Goal: Transaction & Acquisition: Purchase product/service

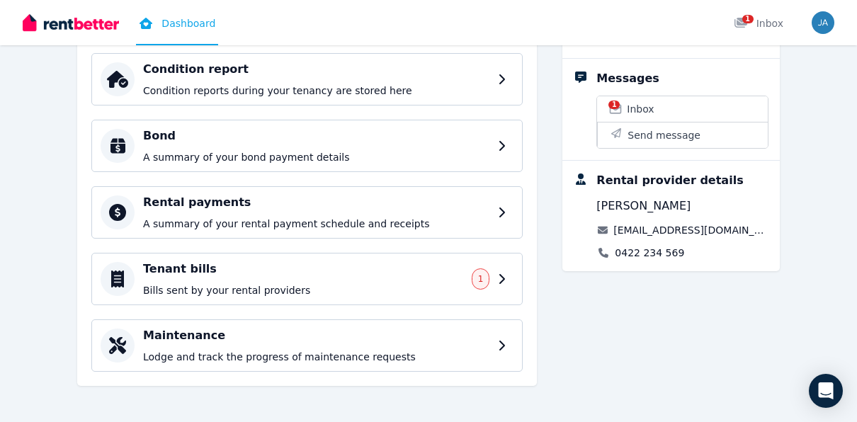
scroll to position [272, 0]
click at [477, 270] on div "Tenant bills Bills sent by your rental providers 1" at bounding box center [319, 278] width 352 height 37
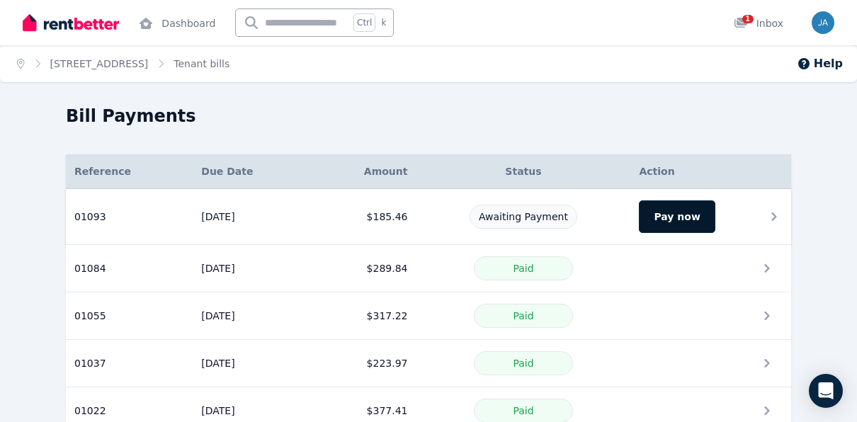
click at [674, 218] on button "Pay now" at bounding box center [677, 217] width 76 height 33
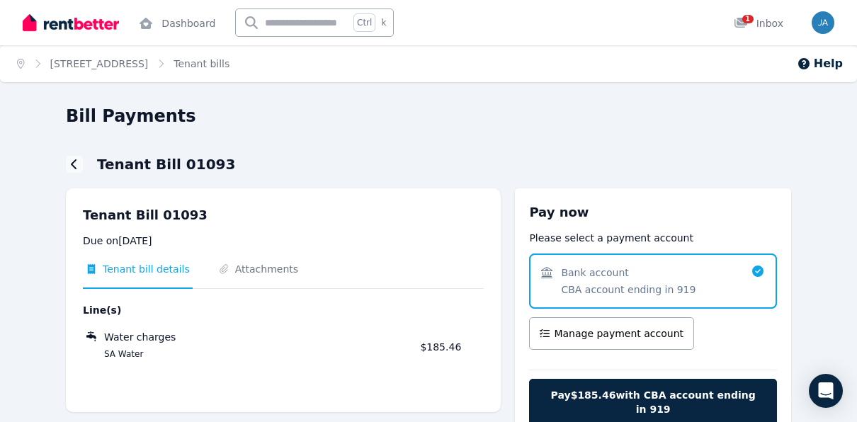
scroll to position [41, 0]
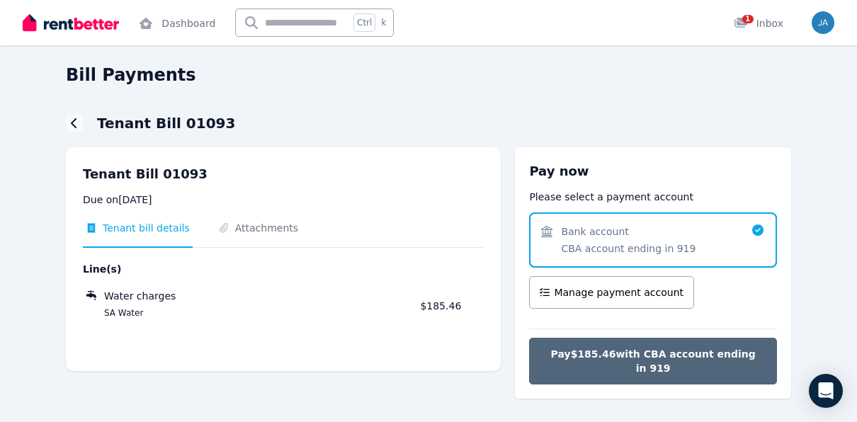
click at [595, 356] on span "Pay $185.46 with CBA account ending in 919" at bounding box center [653, 361] width 218 height 28
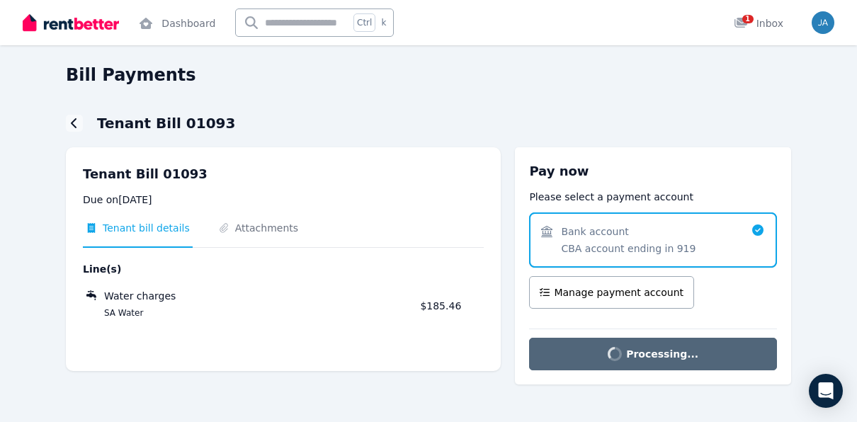
scroll to position [16, 0]
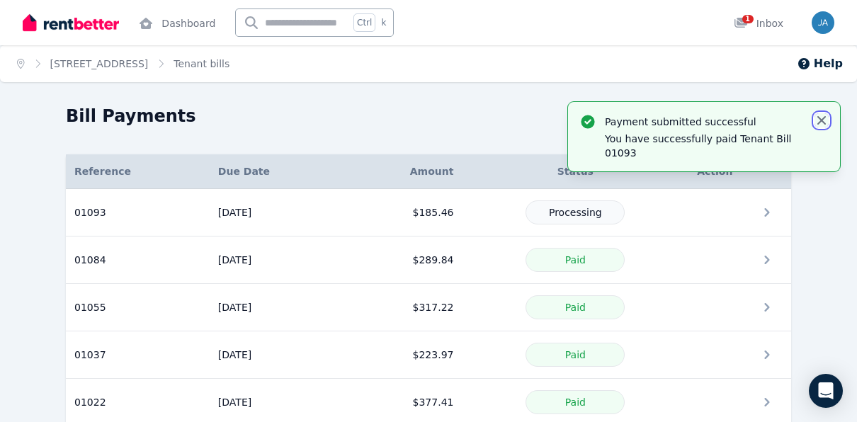
click at [826, 122] on icon "button" at bounding box center [822, 120] width 14 height 14
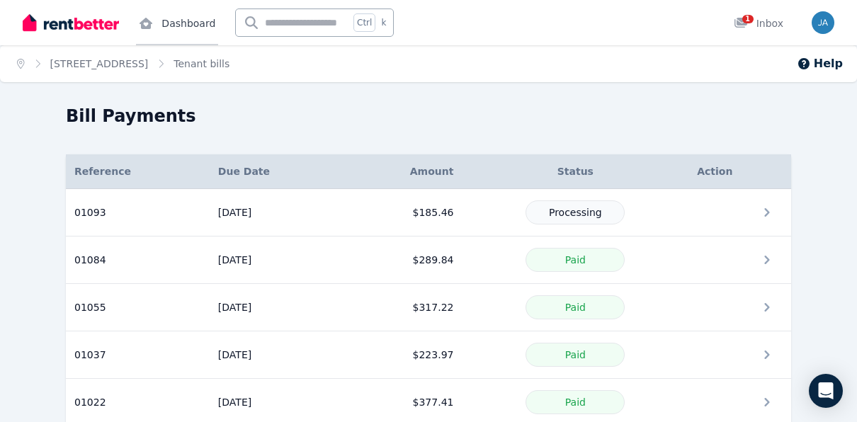
click at [179, 34] on link "Dashboard" at bounding box center [177, 22] width 82 height 45
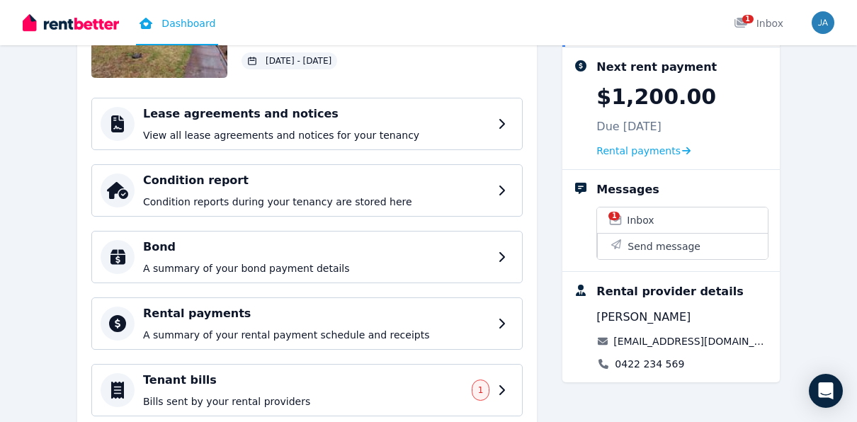
scroll to position [272, 0]
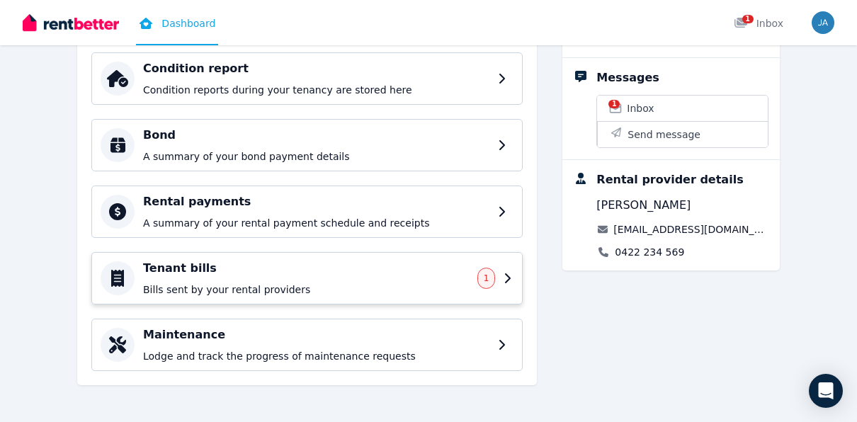
click at [427, 286] on p "Bills sent by your rental providers" at bounding box center [306, 290] width 326 height 14
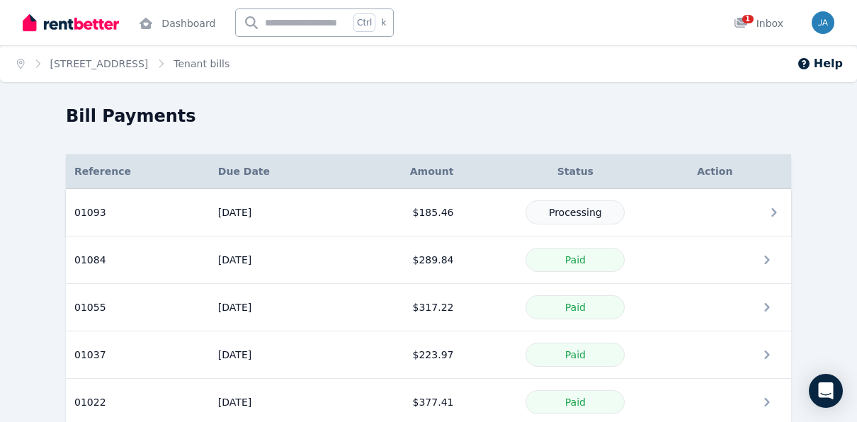
click at [755, 220] on td at bounding box center [740, 212] width 103 height 47
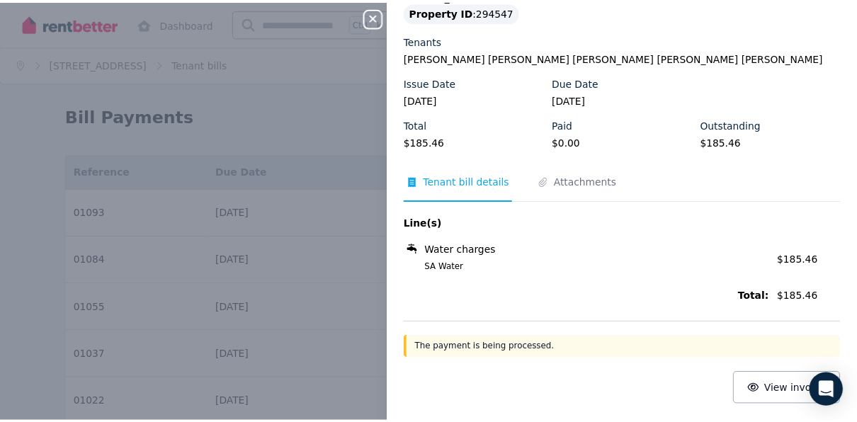
scroll to position [79, 0]
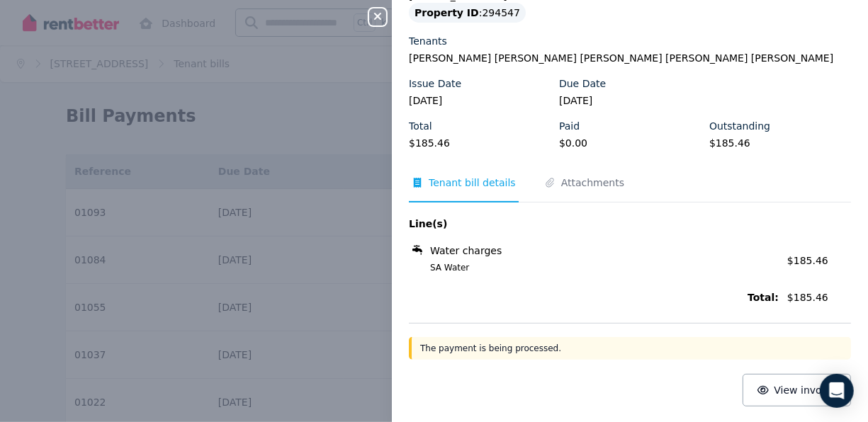
click at [311, 163] on div "Close panel Tenant Bill 01093 Property 37 Ways Road, Hampstead Gardens Property…" at bounding box center [434, 211] width 868 height 422
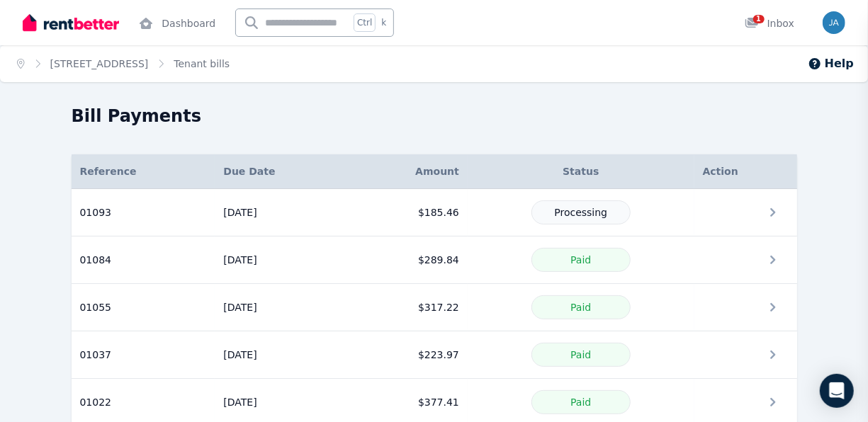
scroll to position [0, 0]
click at [758, 23] on div "1 Inbox" at bounding box center [759, 23] width 50 height 14
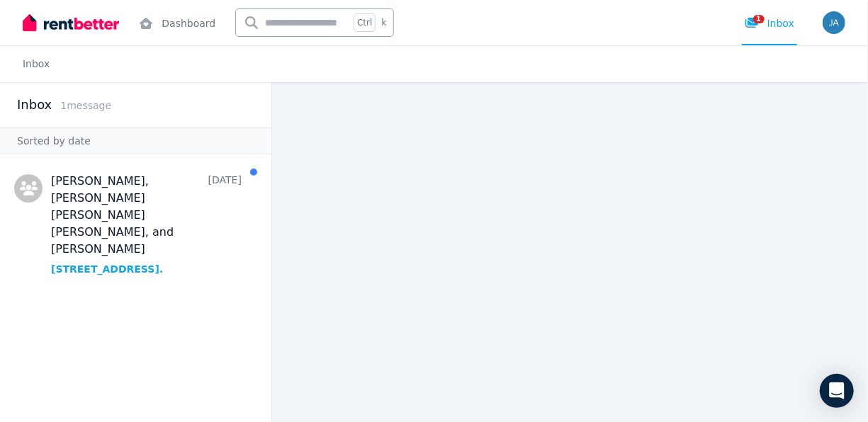
click at [84, 30] on img at bounding box center [71, 22] width 96 height 21
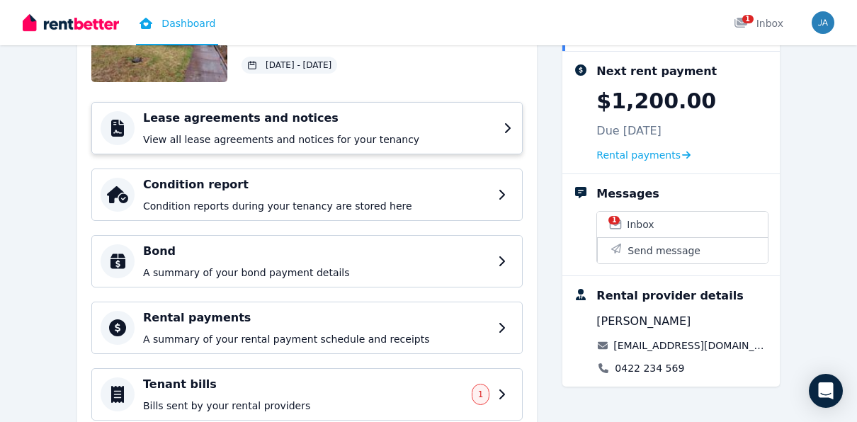
scroll to position [272, 0]
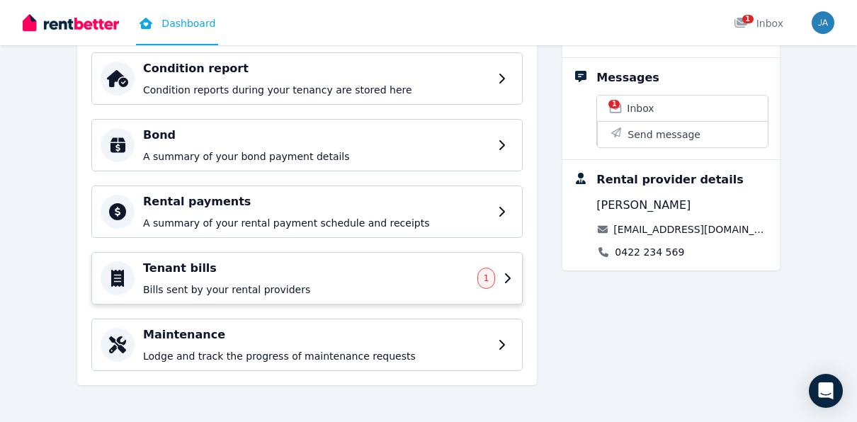
click at [495, 276] on span "1" at bounding box center [487, 278] width 18 height 21
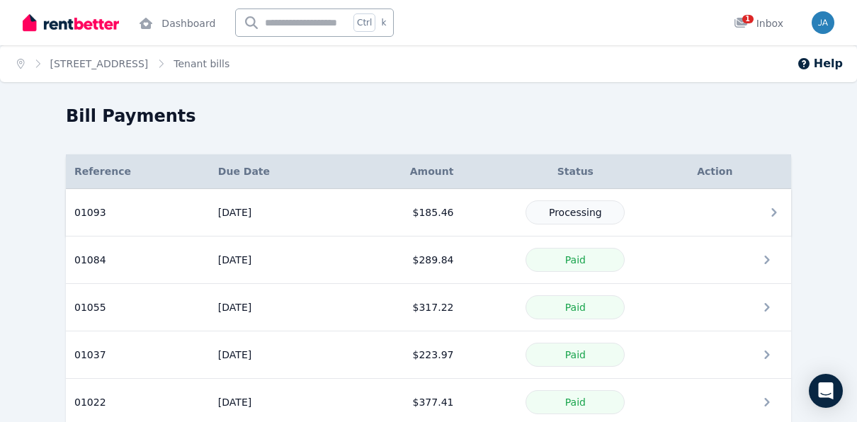
click at [589, 216] on span "Processing" at bounding box center [575, 212] width 53 height 11
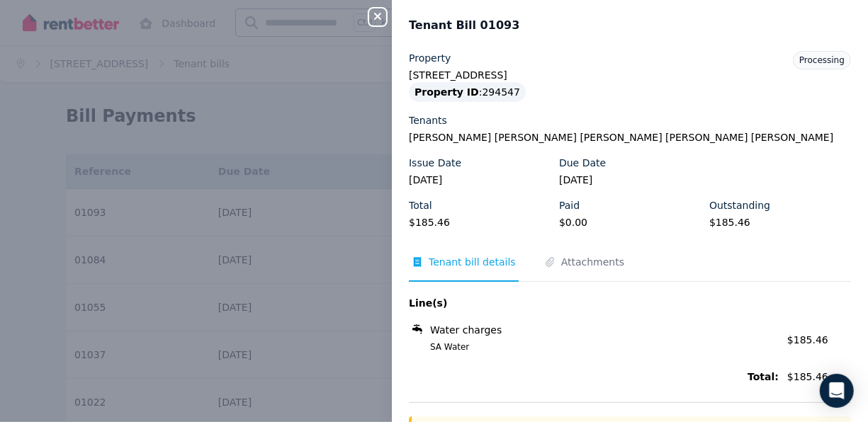
click at [261, 196] on div "Close panel Tenant Bill 01093 Property 37 Ways Road, Hampstead Gardens Property…" at bounding box center [434, 211] width 868 height 422
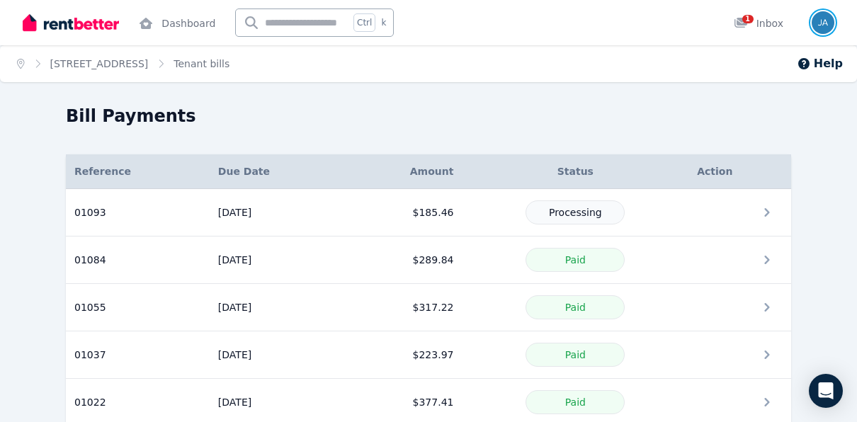
click at [830, 26] on img "button" at bounding box center [823, 22] width 23 height 23
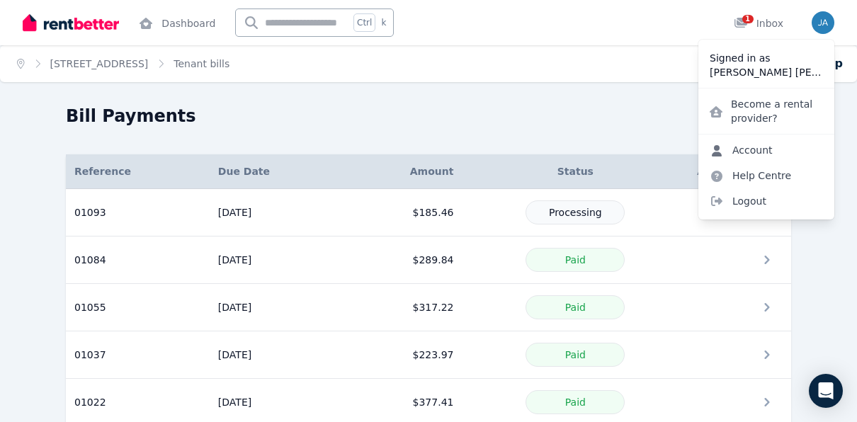
click at [753, 152] on link "Account" at bounding box center [742, 150] width 86 height 26
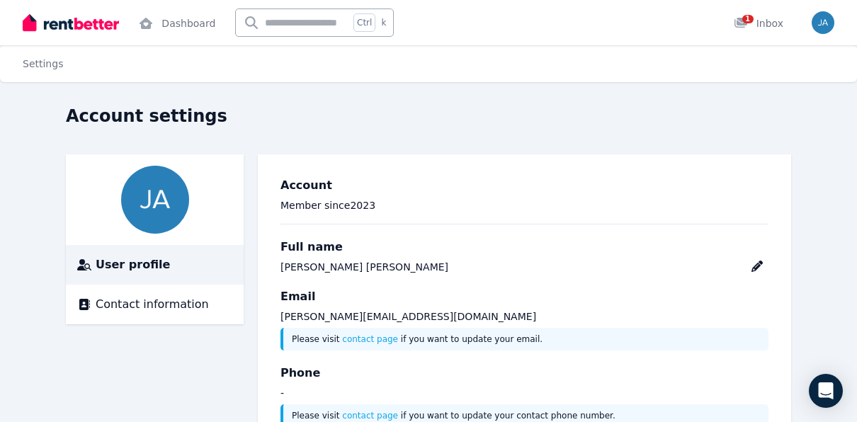
scroll to position [52, 0]
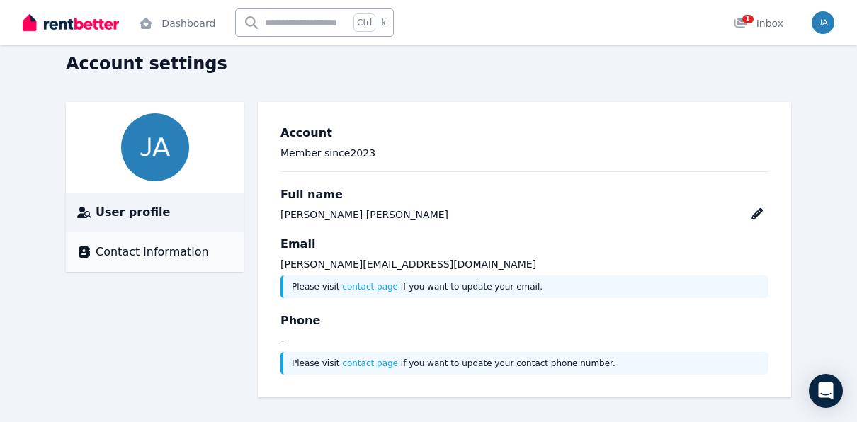
click at [168, 242] on li "Contact information" at bounding box center [155, 252] width 178 height 40
click at [169, 258] on span "Contact information" at bounding box center [152, 252] width 113 height 17
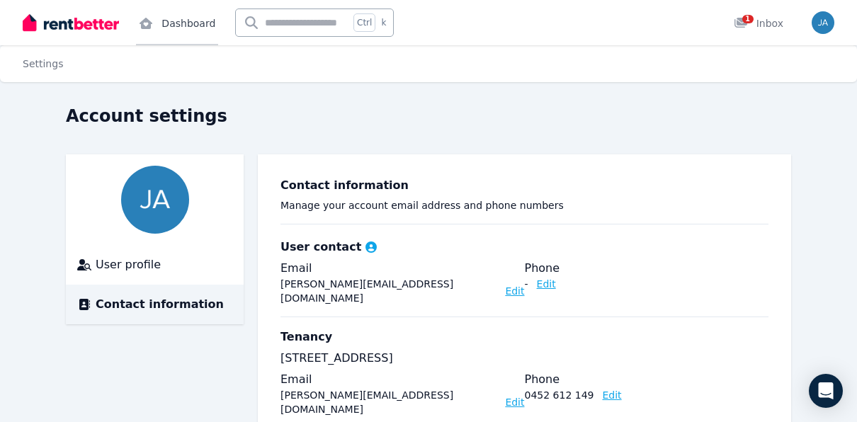
click at [162, 25] on link "Dashboard" at bounding box center [177, 22] width 82 height 45
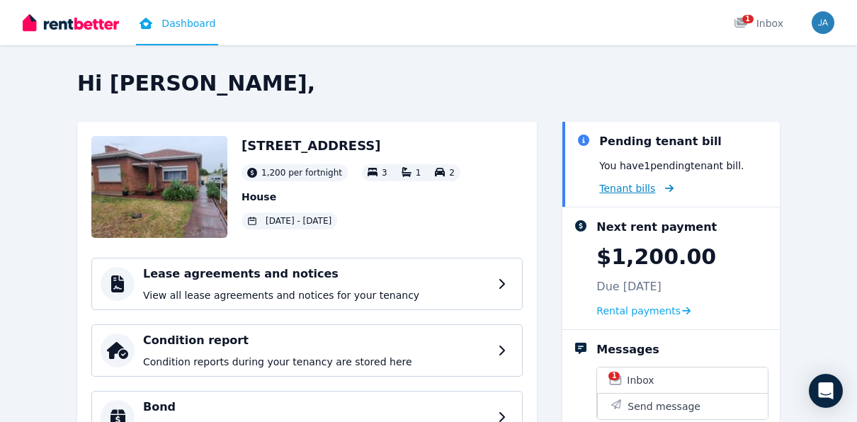
click at [640, 185] on span "Tenant bills" at bounding box center [628, 188] width 56 height 14
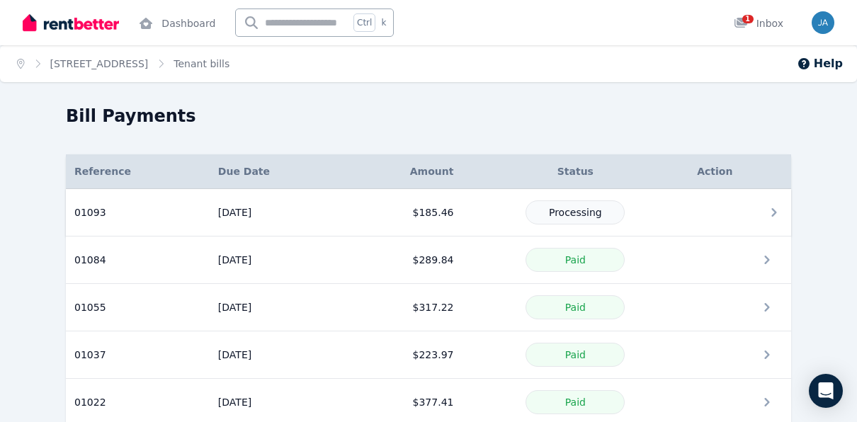
click at [760, 203] on td at bounding box center [740, 212] width 103 height 47
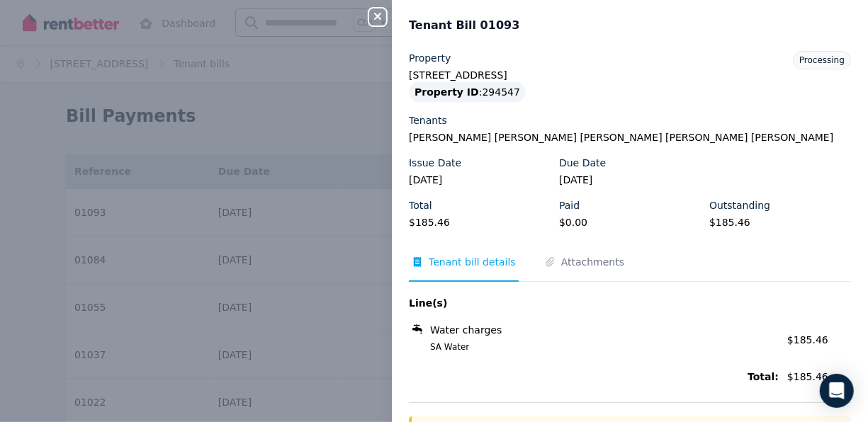
click at [383, 20] on icon "button" at bounding box center [377, 16] width 17 height 11
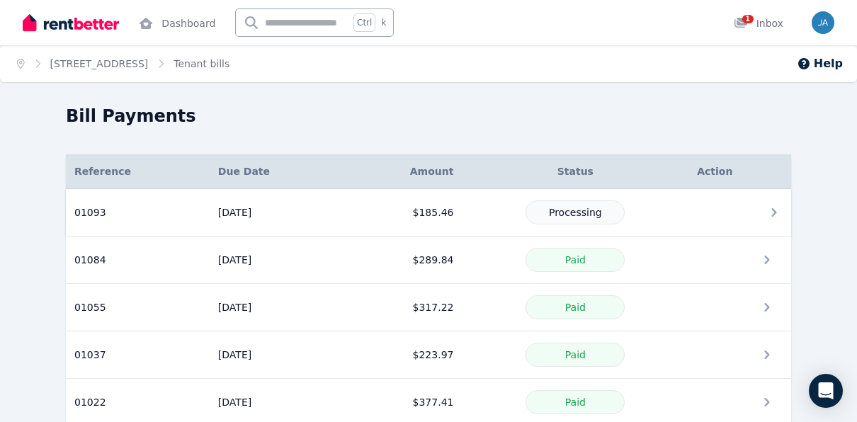
click at [568, 211] on span "Processing" at bounding box center [575, 212] width 53 height 11
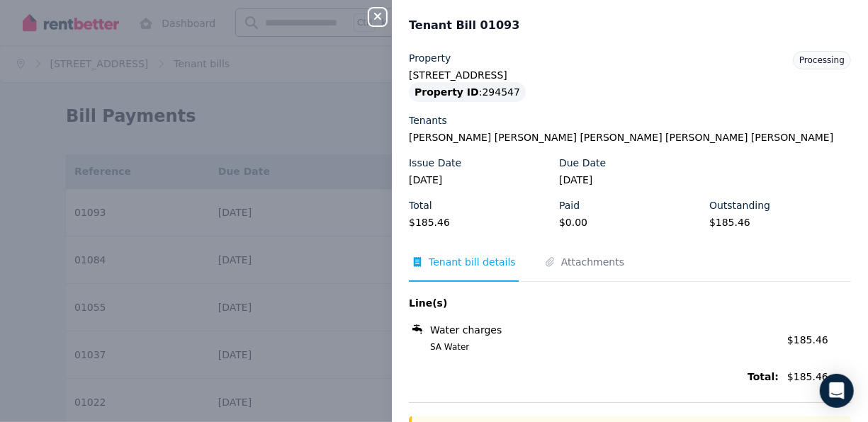
click at [568, 210] on label "Paid" at bounding box center [569, 205] width 21 height 14
click at [375, 16] on icon "button" at bounding box center [377, 16] width 17 height 11
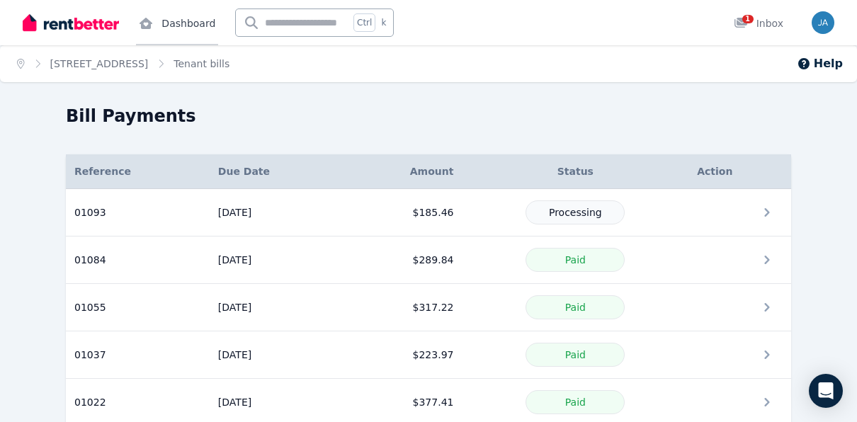
click at [193, 13] on link "Dashboard" at bounding box center [177, 22] width 82 height 45
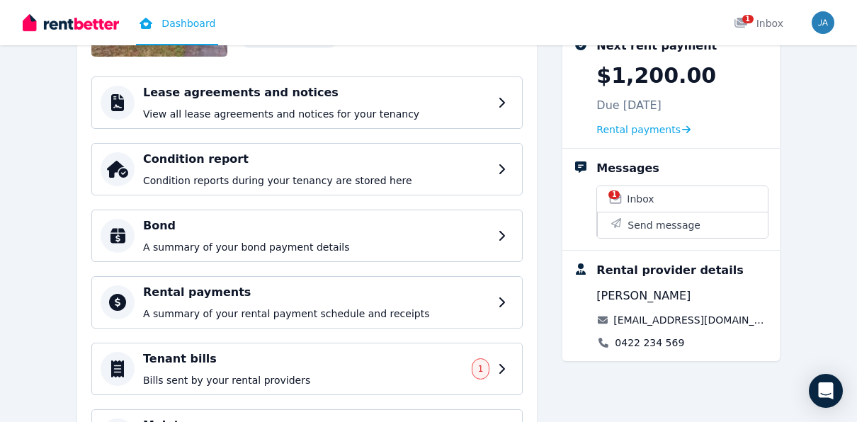
scroll to position [176, 0]
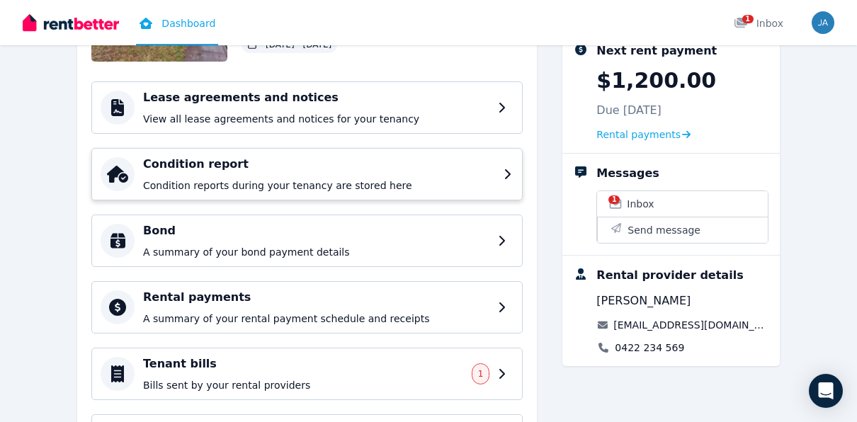
click at [498, 179] on div "Condition report Condition reports during your tenancy are stored here" at bounding box center [307, 174] width 432 height 52
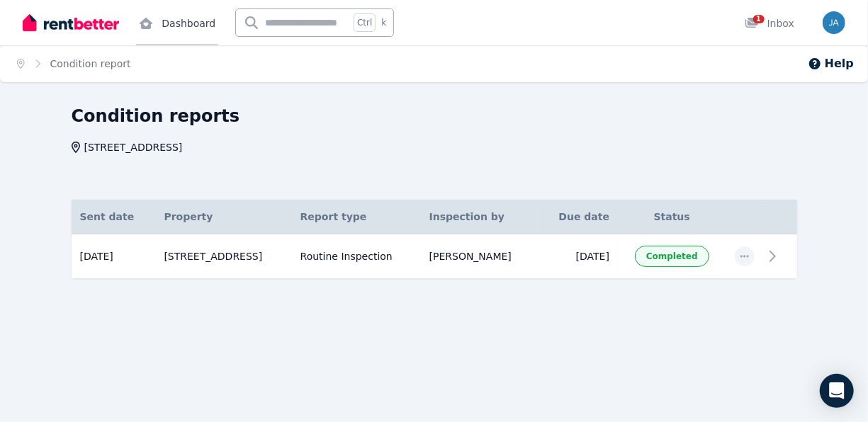
click at [174, 33] on link "Dashboard" at bounding box center [177, 22] width 82 height 45
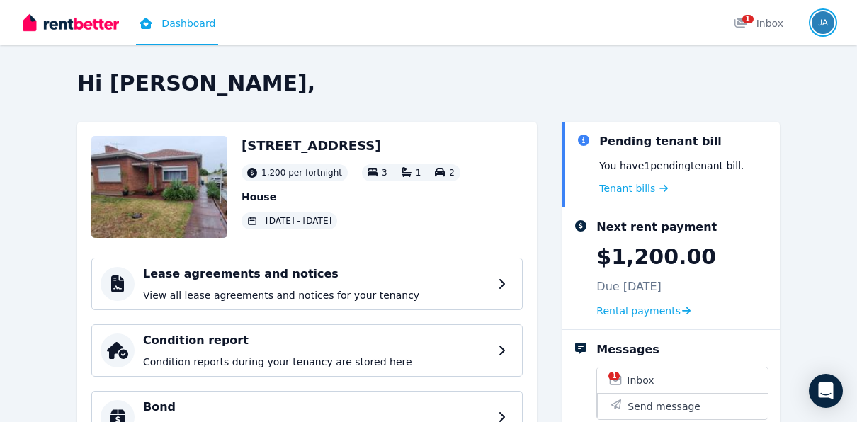
click at [814, 25] on img "button" at bounding box center [823, 22] width 23 height 23
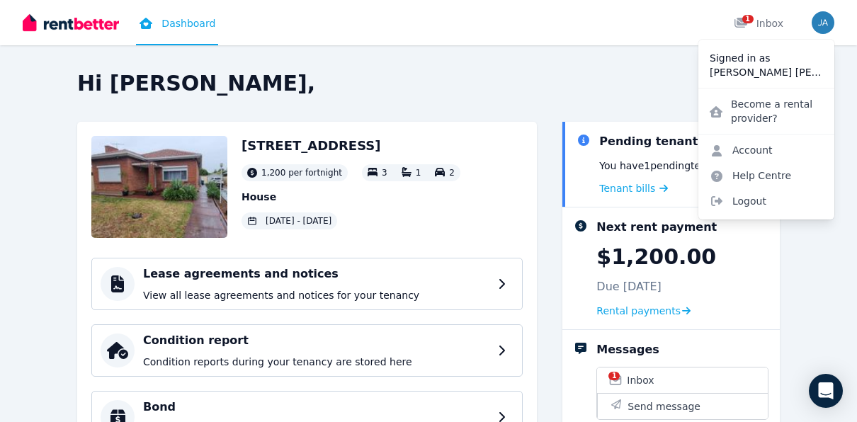
click at [589, 81] on h2 "Hi [PERSON_NAME]," at bounding box center [428, 84] width 703 height 26
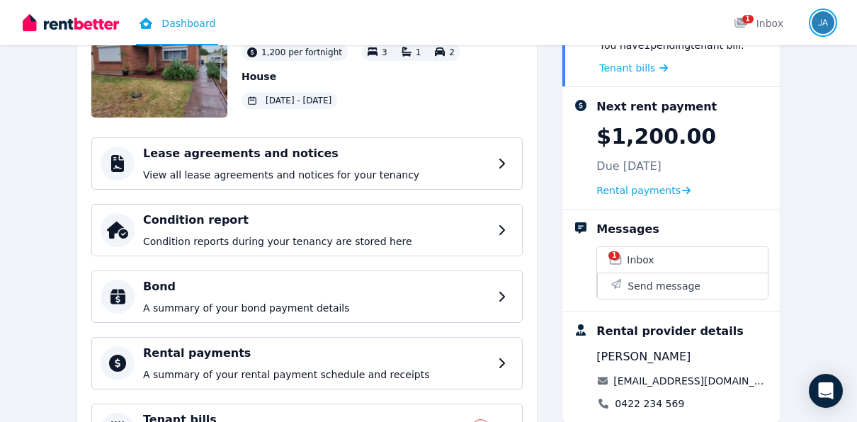
scroll to position [121, 0]
click at [458, 171] on p "View all lease agreements and notices for your tenancy" at bounding box center [319, 174] width 352 height 14
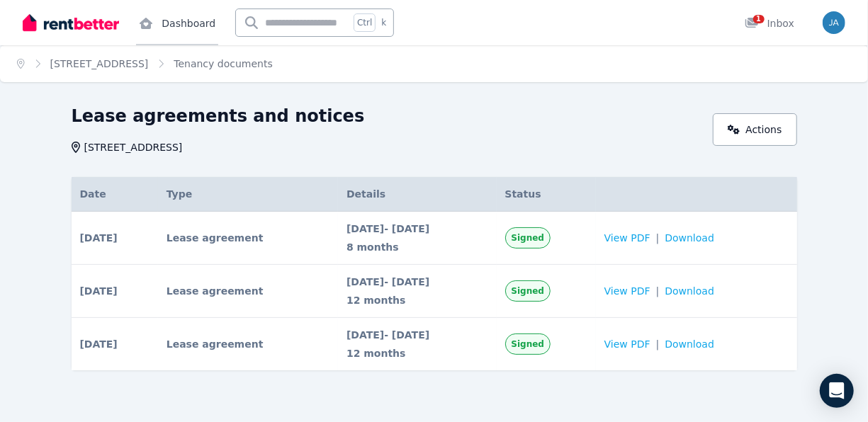
click at [164, 18] on link "Dashboard" at bounding box center [177, 22] width 82 height 45
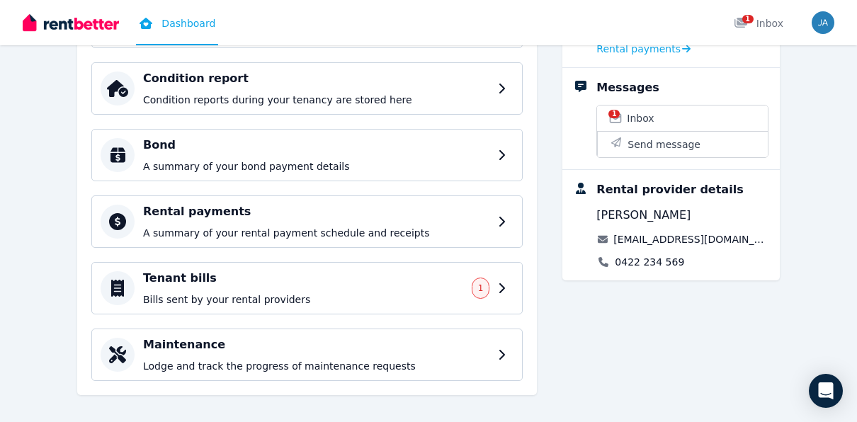
scroll to position [272, 0]
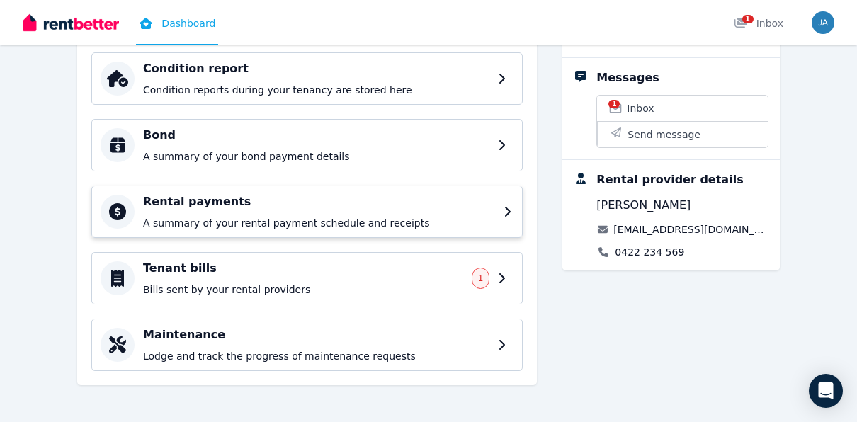
click at [364, 189] on div "Rental payments A summary of your rental payment schedule and receipts" at bounding box center [307, 212] width 432 height 52
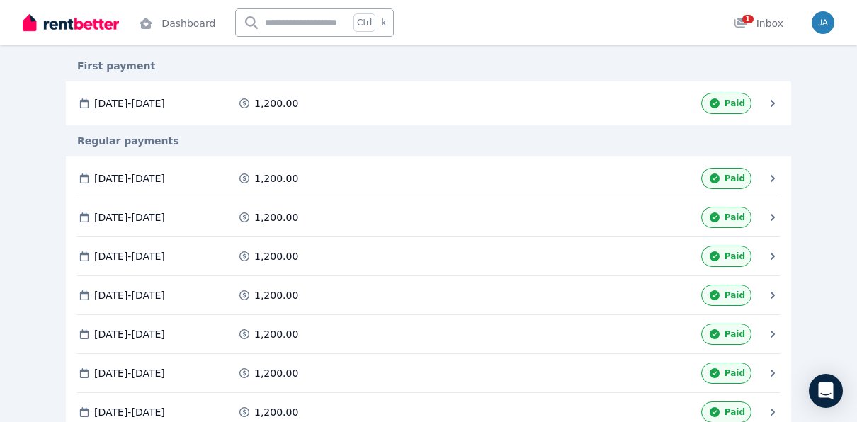
scroll to position [221, 0]
click at [770, 174] on icon at bounding box center [773, 179] width 14 height 14
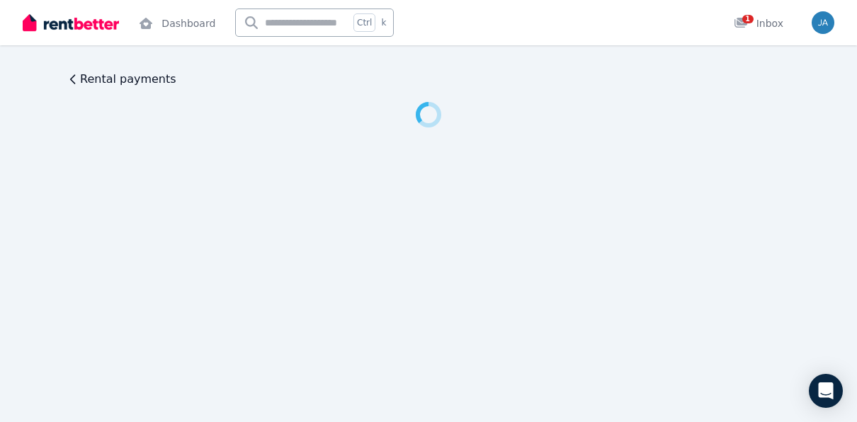
scroll to position [0, 0]
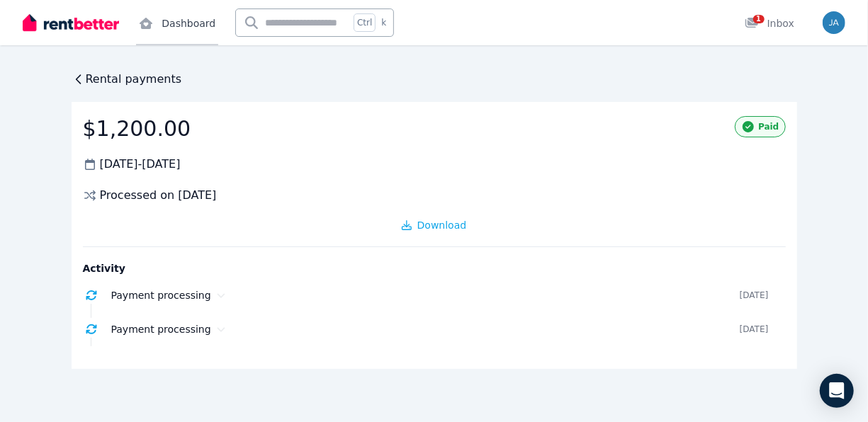
click at [178, 31] on link "Dashboard" at bounding box center [177, 22] width 82 height 45
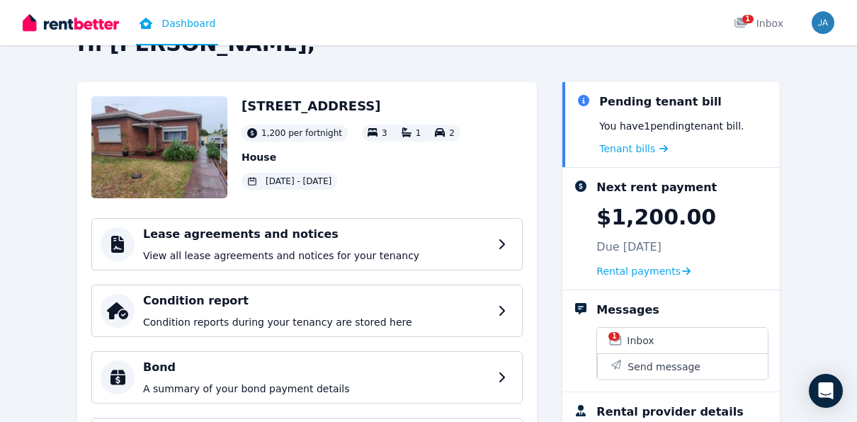
scroll to position [43, 0]
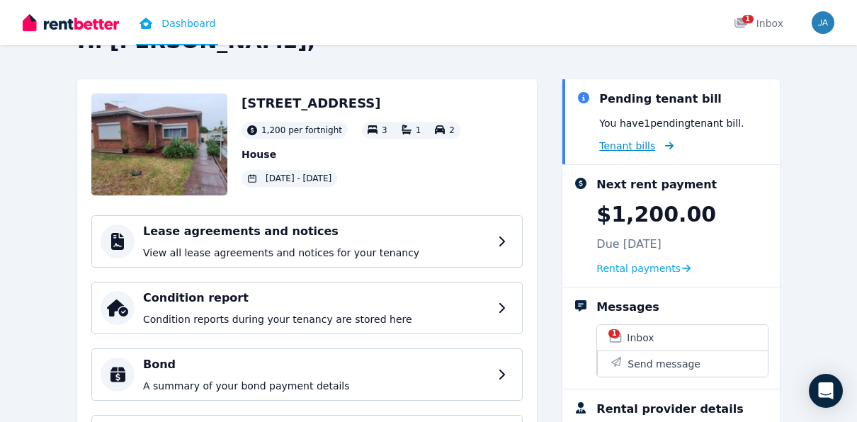
click at [642, 145] on span "Tenant bills" at bounding box center [628, 146] width 56 height 14
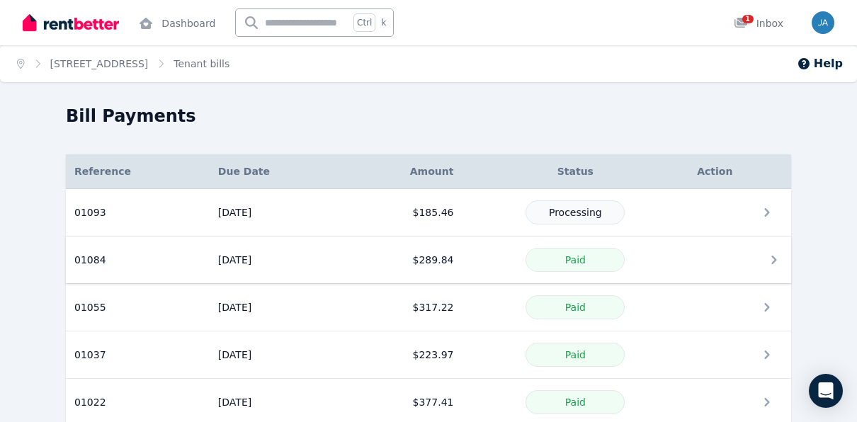
click at [600, 249] on div "Paid" at bounding box center [575, 260] width 99 height 24
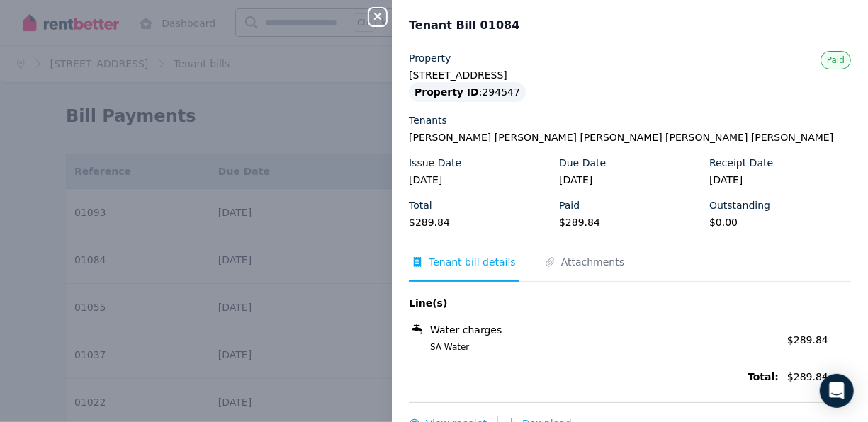
scroll to position [26, 0]
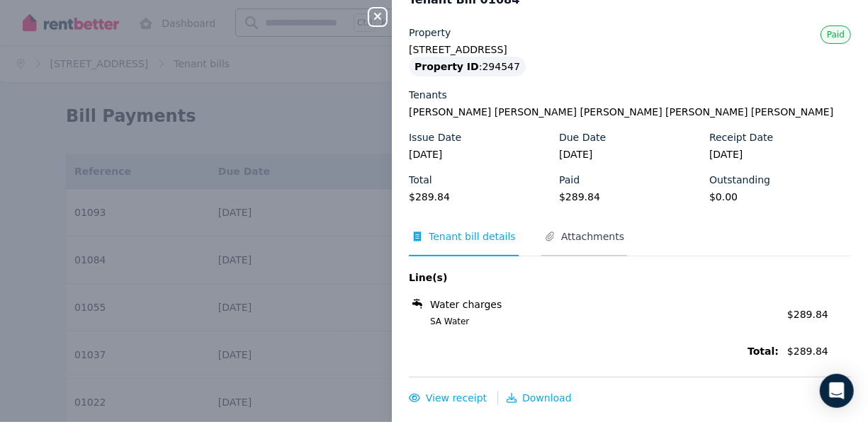
click at [558, 248] on span "Attachments" at bounding box center [584, 243] width 86 height 27
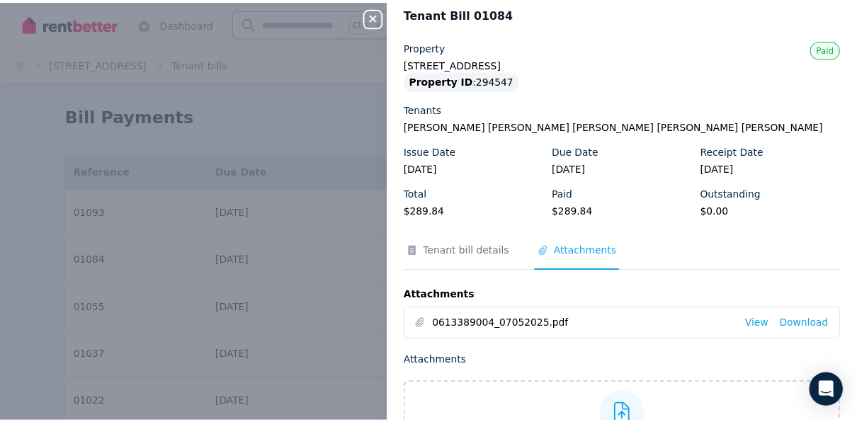
scroll to position [11, 0]
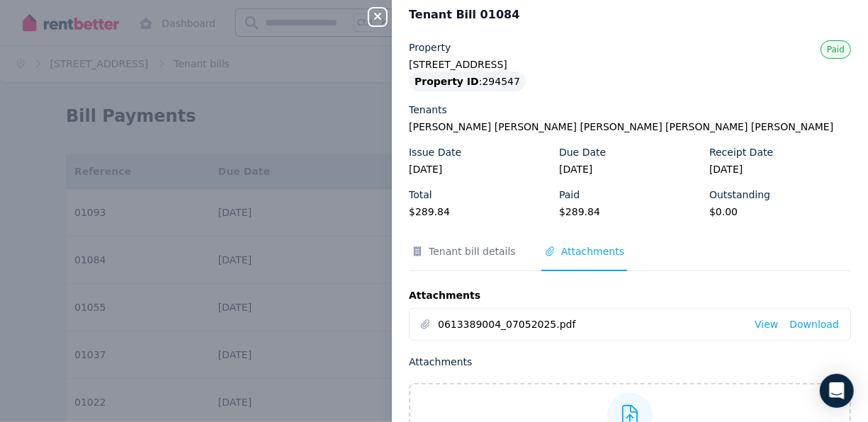
click at [467, 240] on div "Property 37 Ways Road, Hampstead Gardens Property ID : 294547 Tenants Syed Mais…" at bounding box center [630, 276] width 442 height 473
click at [463, 257] on span "Tenant bill details" at bounding box center [472, 251] width 87 height 14
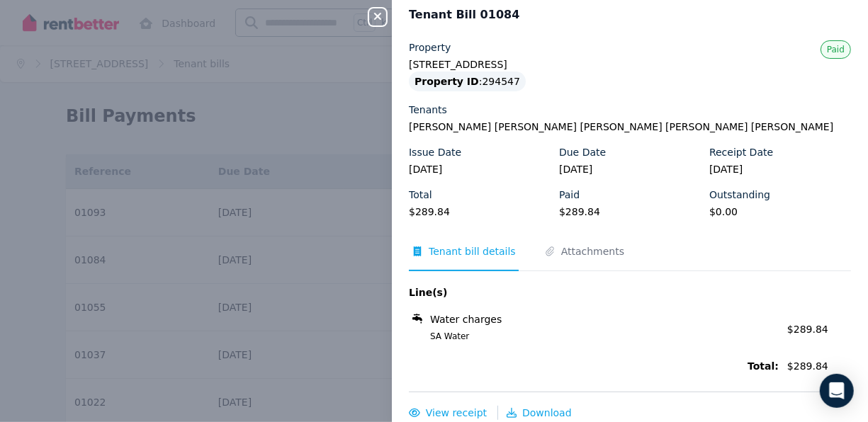
click at [374, 16] on icon "button" at bounding box center [377, 16] width 17 height 11
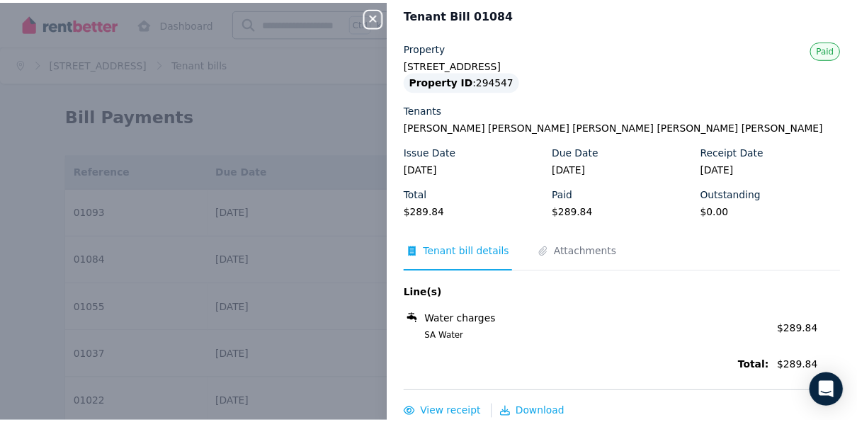
scroll to position [0, 0]
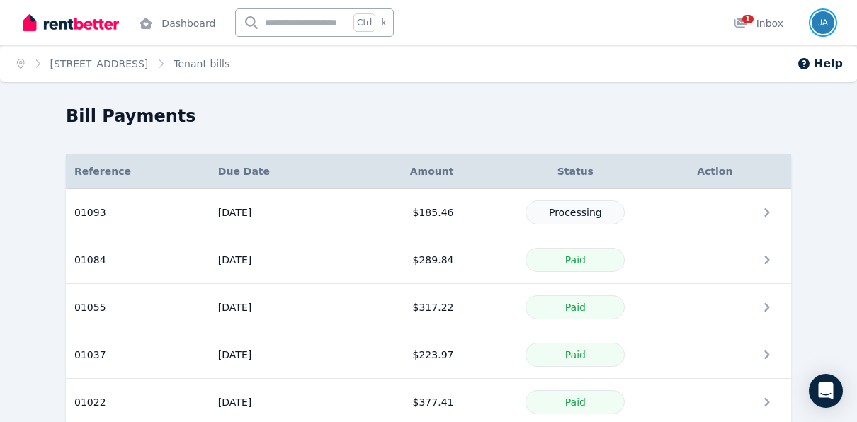
click at [814, 25] on img "button" at bounding box center [823, 22] width 23 height 23
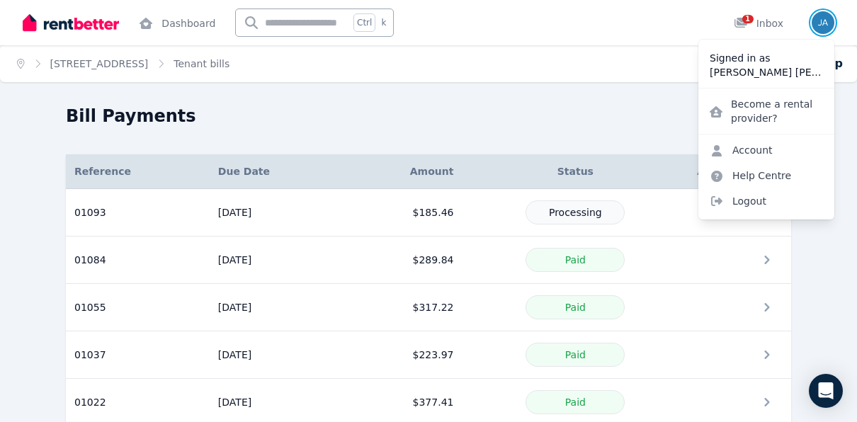
click at [814, 25] on img "button" at bounding box center [823, 22] width 23 height 23
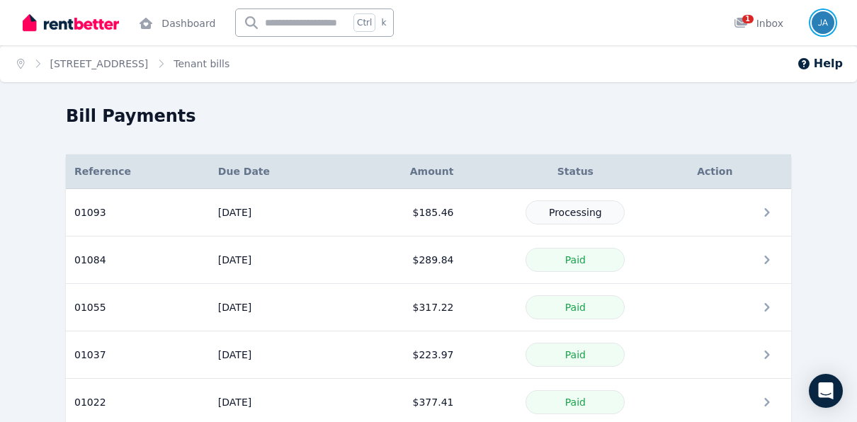
click at [814, 25] on img "button" at bounding box center [823, 22] width 23 height 23
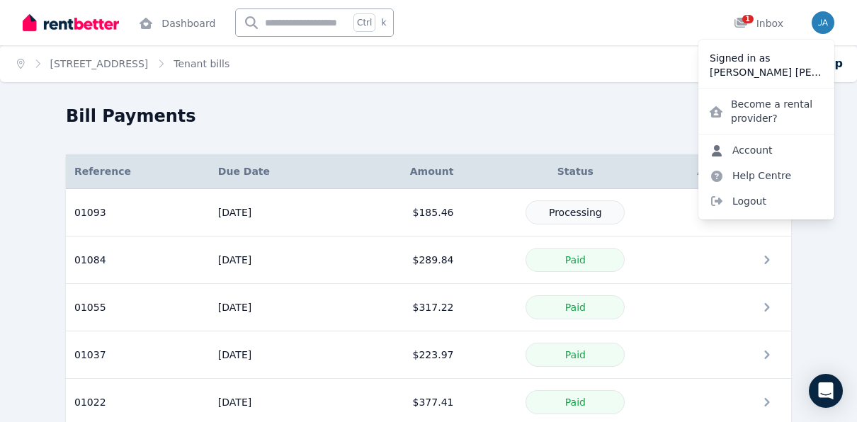
click at [748, 159] on link "Account" at bounding box center [742, 150] width 86 height 26
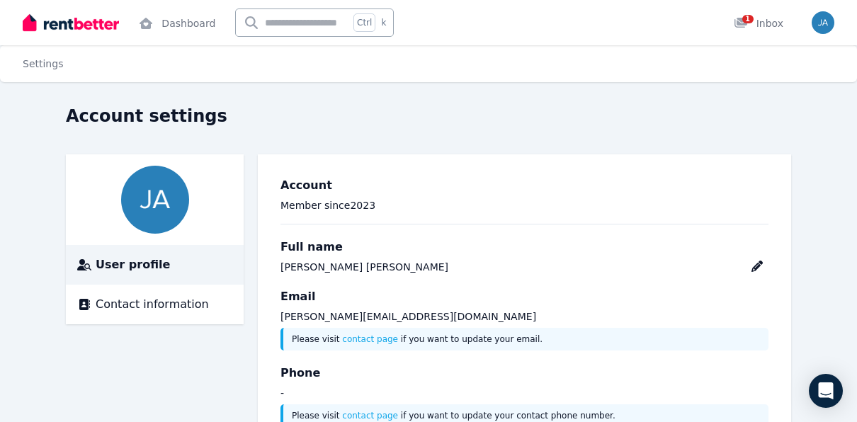
scroll to position [52, 0]
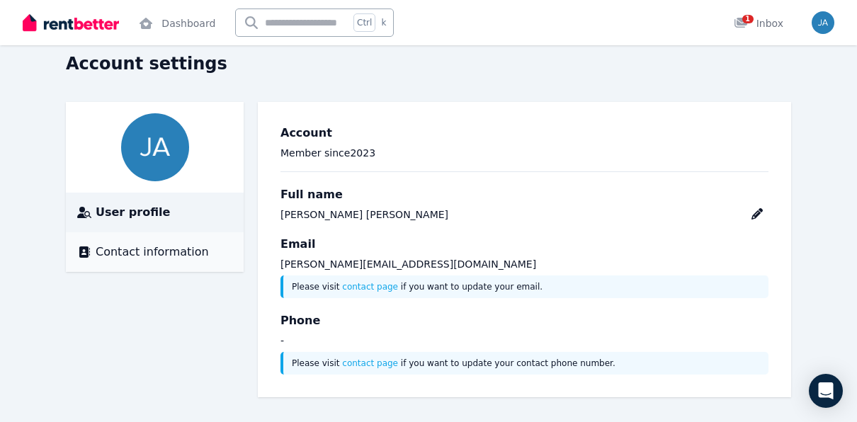
click at [158, 249] on span "Contact information" at bounding box center [152, 252] width 113 height 17
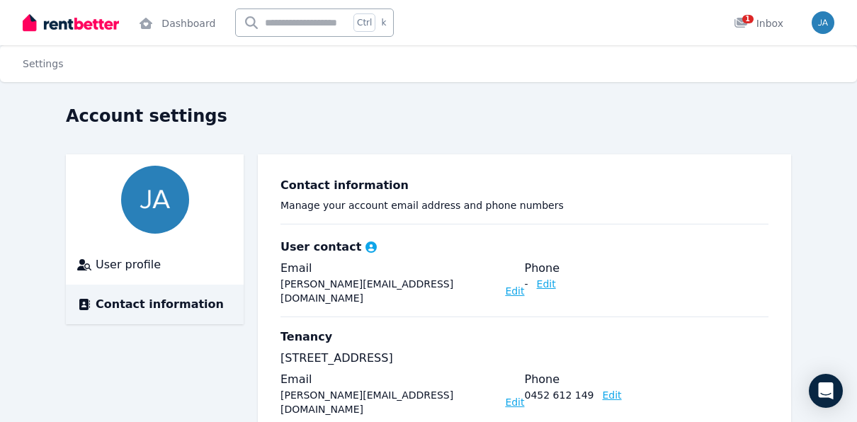
scroll to position [25, 0]
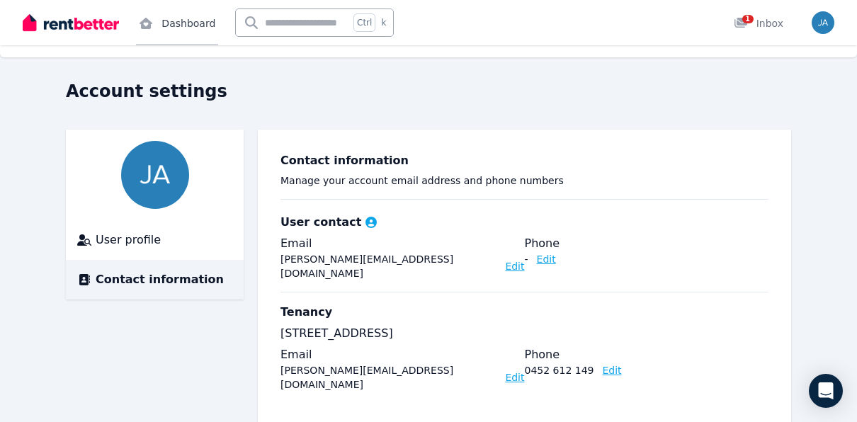
click at [188, 21] on link "Dashboard" at bounding box center [177, 22] width 82 height 45
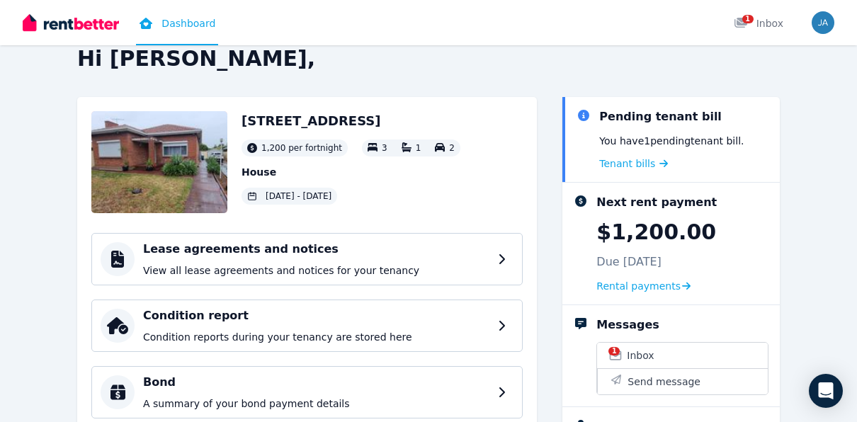
scroll to position [24, 0]
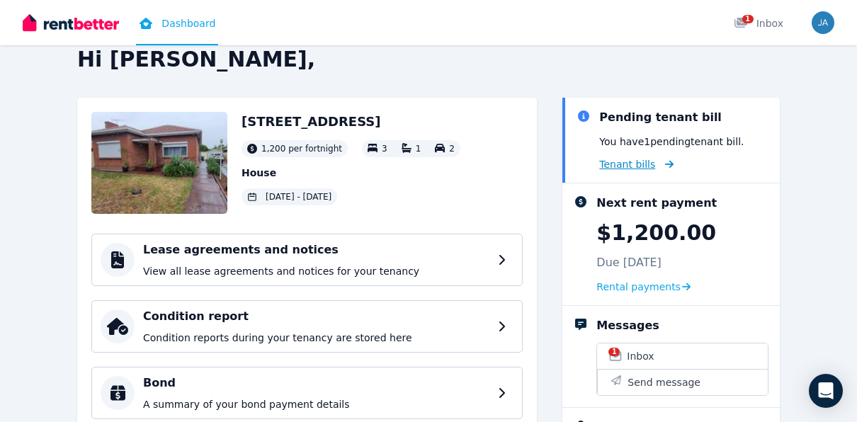
click at [629, 161] on span "Tenant bills" at bounding box center [628, 164] width 56 height 14
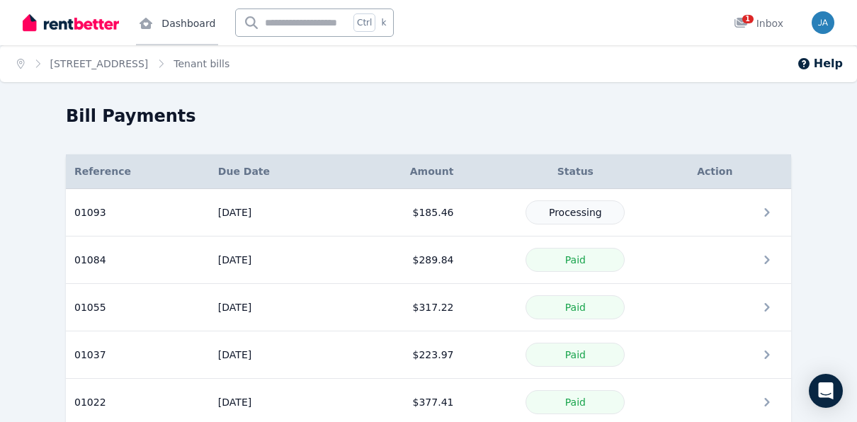
click at [148, 28] on icon at bounding box center [146, 23] width 13 height 11
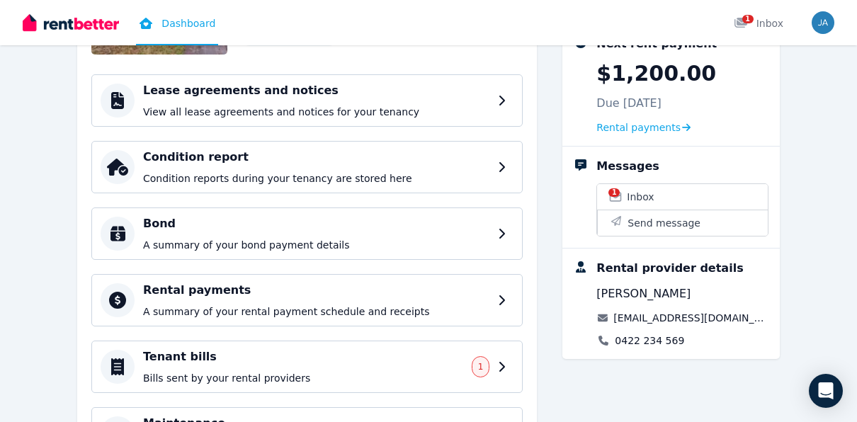
scroll to position [186, 0]
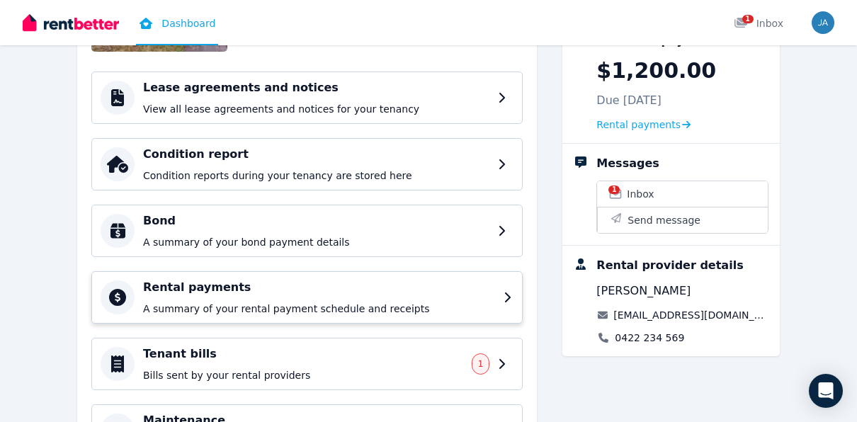
click at [327, 283] on h4 "Rental payments" at bounding box center [319, 287] width 352 height 17
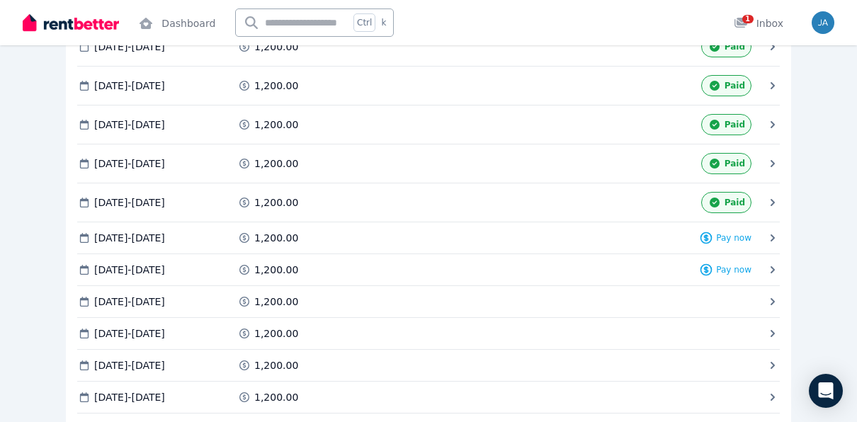
scroll to position [1932, 0]
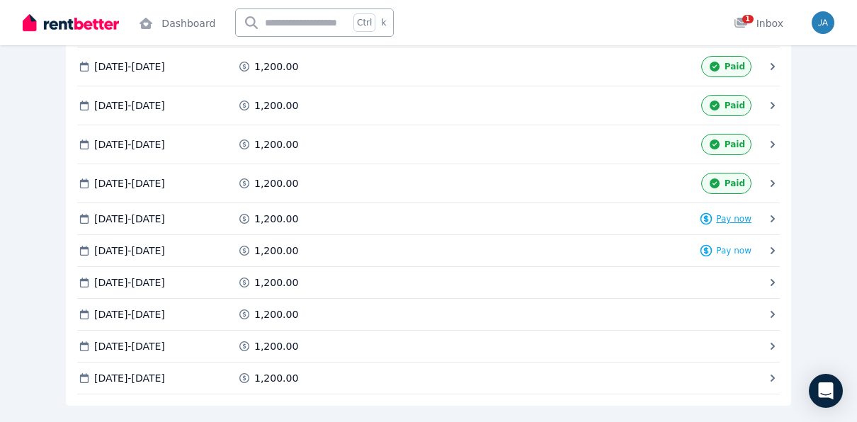
click at [721, 213] on span "Pay now" at bounding box center [733, 218] width 35 height 11
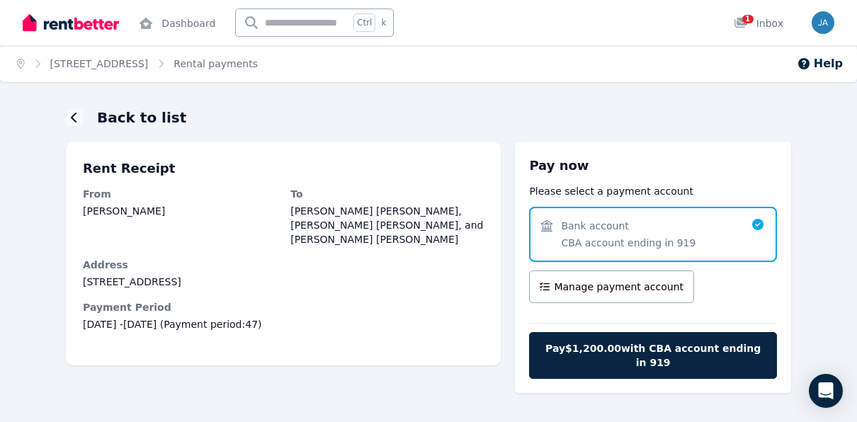
click at [675, 227] on div "Bank account" at bounding box center [628, 226] width 135 height 14
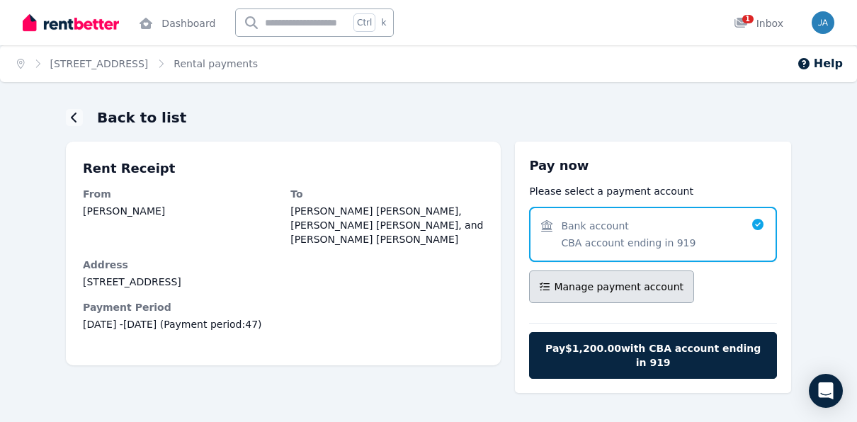
click at [617, 286] on span "Manage payment account" at bounding box center [619, 287] width 130 height 14
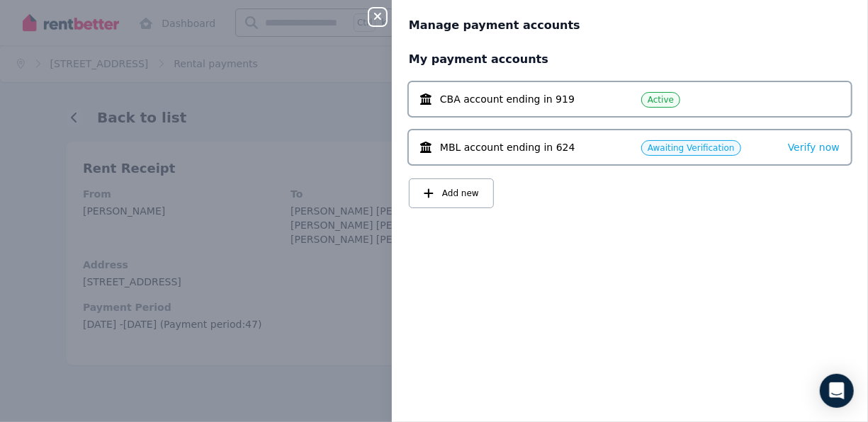
click at [529, 103] on span "CBA account ending in 919" at bounding box center [507, 99] width 135 height 14
click at [428, 94] on icon at bounding box center [425, 99] width 11 height 11
click at [381, 18] on icon "button" at bounding box center [377, 16] width 17 height 11
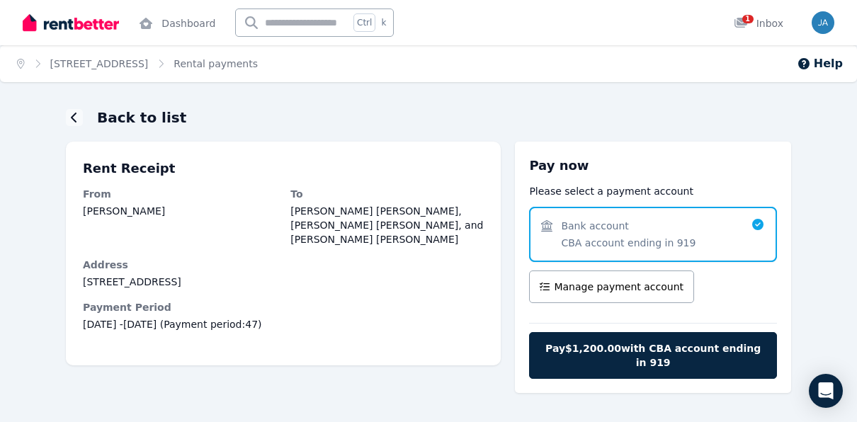
click at [596, 232] on span "Bank account" at bounding box center [594, 226] width 67 height 14
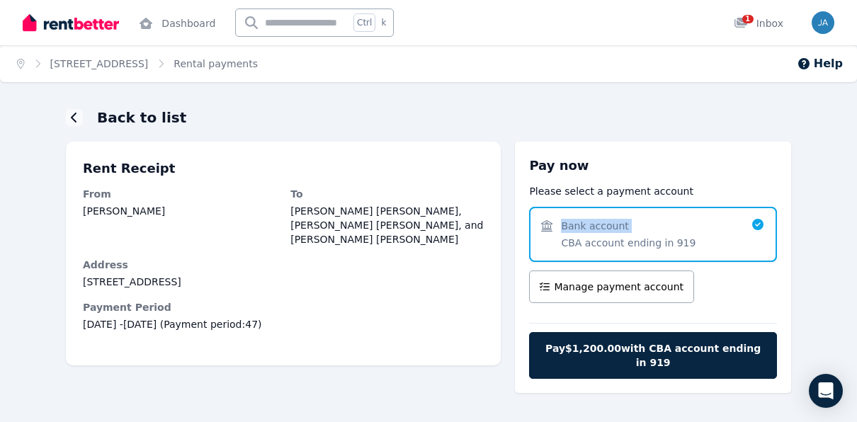
click at [596, 232] on span "Bank account" at bounding box center [594, 226] width 67 height 14
click at [655, 158] on h3 "Pay now" at bounding box center [653, 166] width 248 height 20
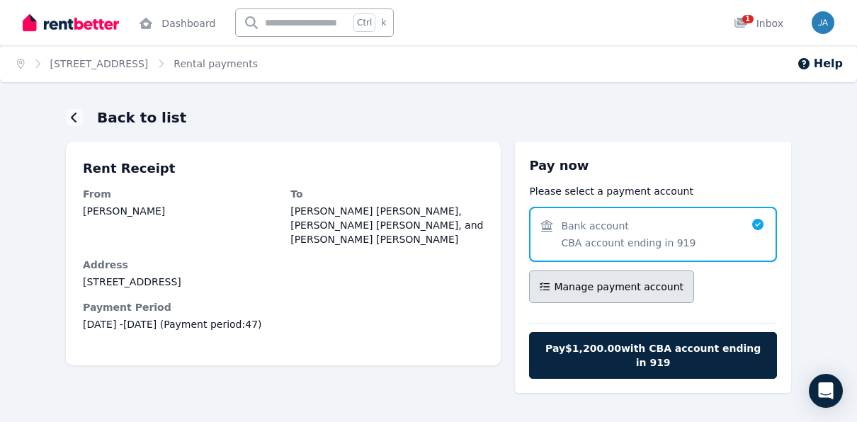
click at [612, 286] on span "Manage payment account" at bounding box center [619, 287] width 130 height 14
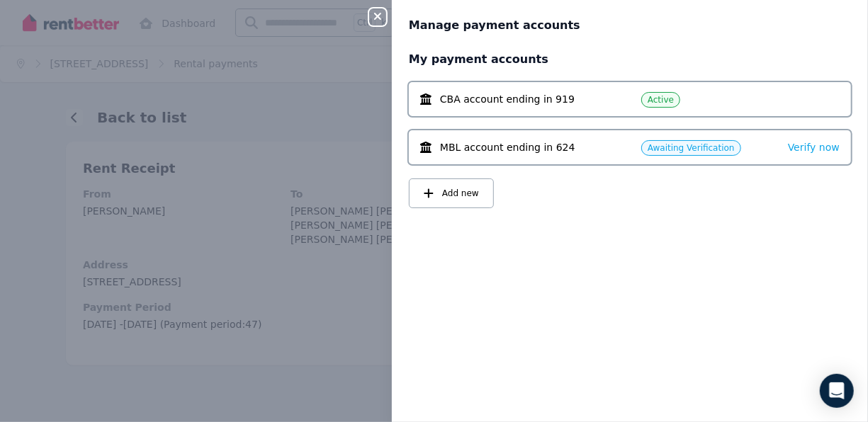
click at [494, 106] on div "CBA account ending in 919 Active" at bounding box center [630, 99] width 442 height 34
click at [441, 197] on button "Add new" at bounding box center [451, 194] width 85 height 30
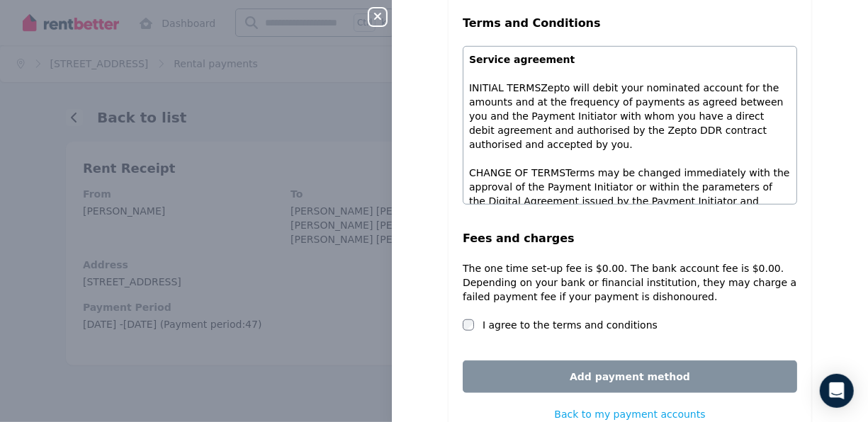
scroll to position [403, 0]
click at [372, 23] on button "Close panel" at bounding box center [377, 17] width 17 height 17
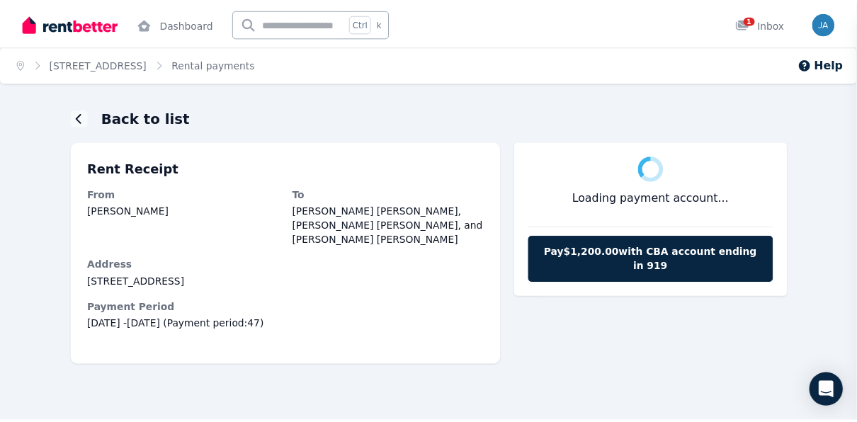
scroll to position [0, 0]
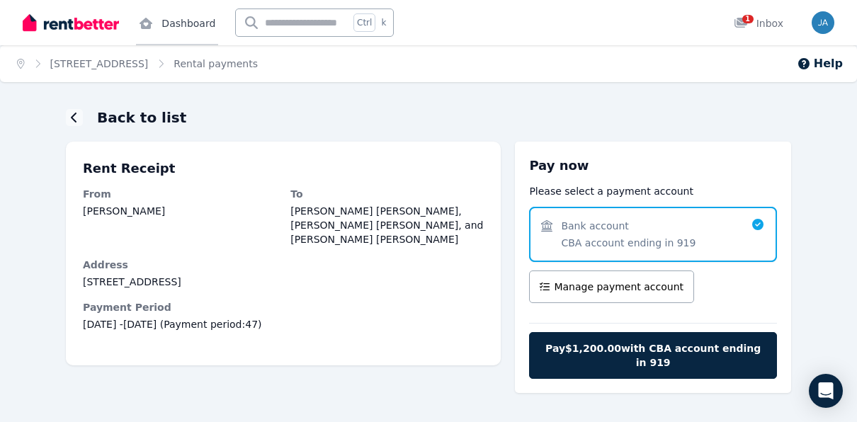
click at [179, 19] on link "Dashboard" at bounding box center [177, 22] width 82 height 45
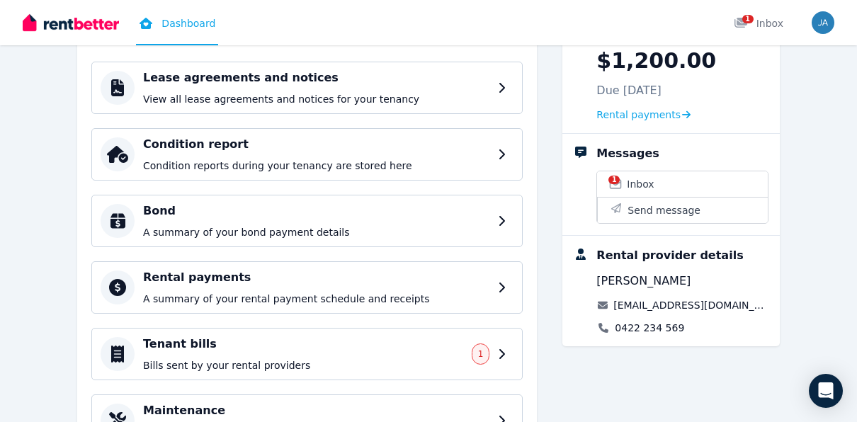
scroll to position [197, 0]
click at [475, 353] on div "Tenant bills Bills sent by your rental providers 1" at bounding box center [319, 353] width 352 height 37
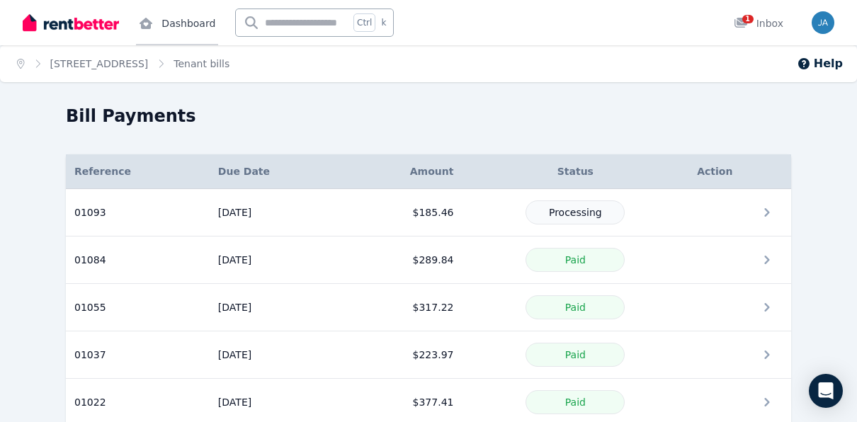
click at [162, 21] on link "Dashboard" at bounding box center [177, 22] width 82 height 45
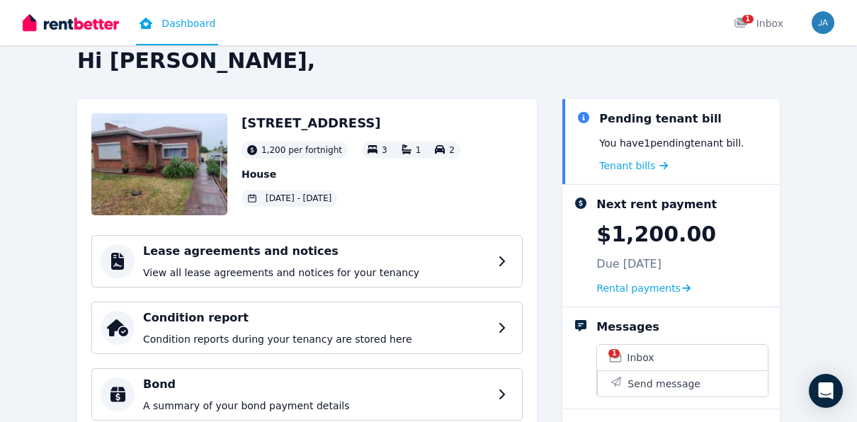
scroll to position [23, 0]
click at [633, 164] on span "Tenant bills" at bounding box center [628, 165] width 56 height 14
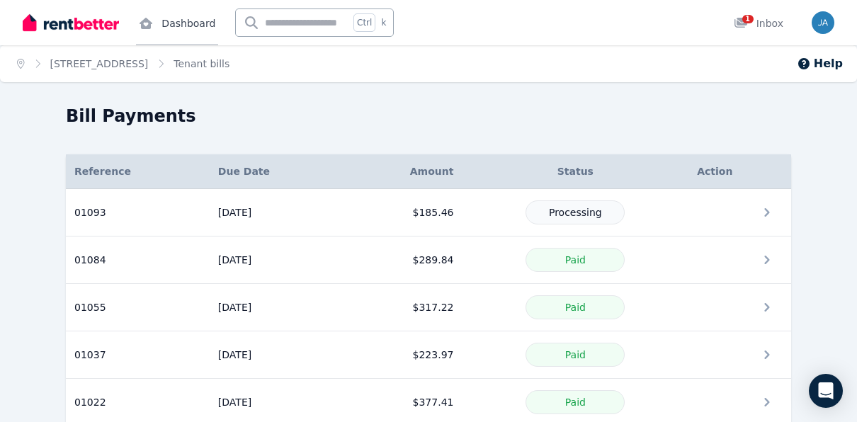
click at [169, 20] on link "Dashboard" at bounding box center [177, 22] width 82 height 45
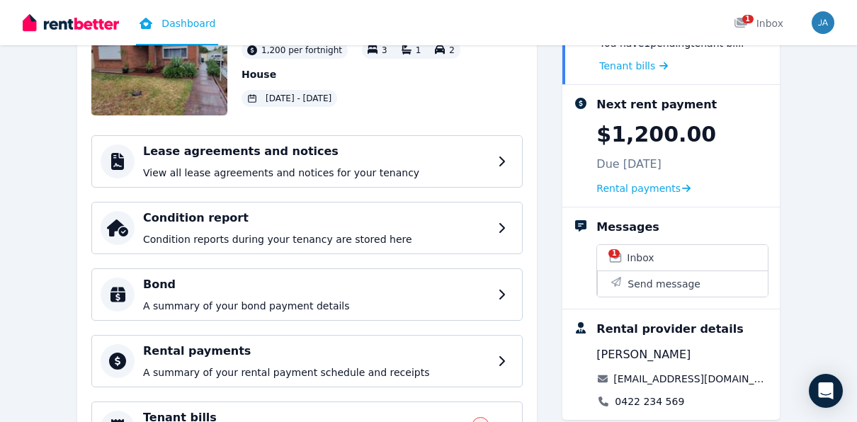
scroll to position [128, 0]
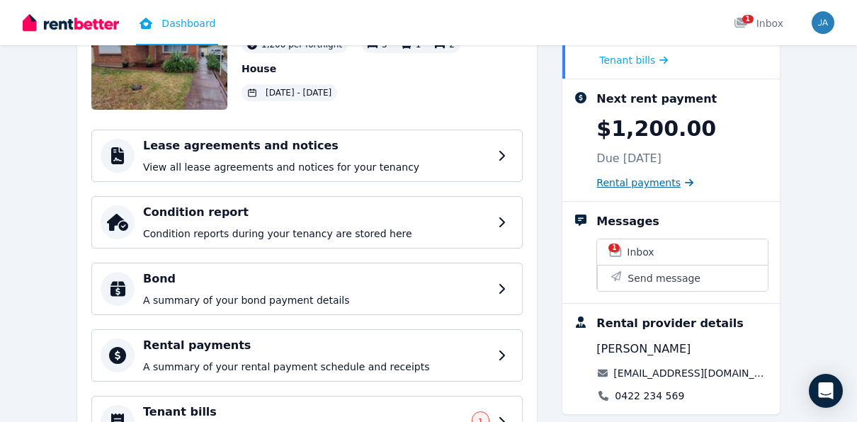
click at [625, 186] on span "Rental payments" at bounding box center [639, 183] width 84 height 14
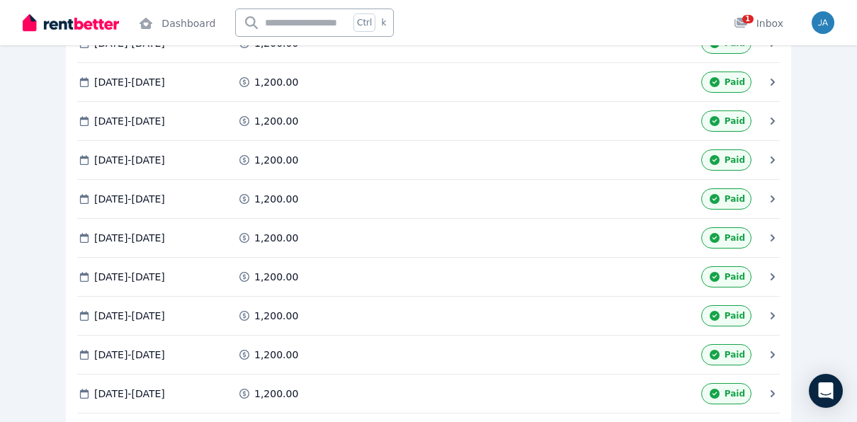
scroll to position [1932, 0]
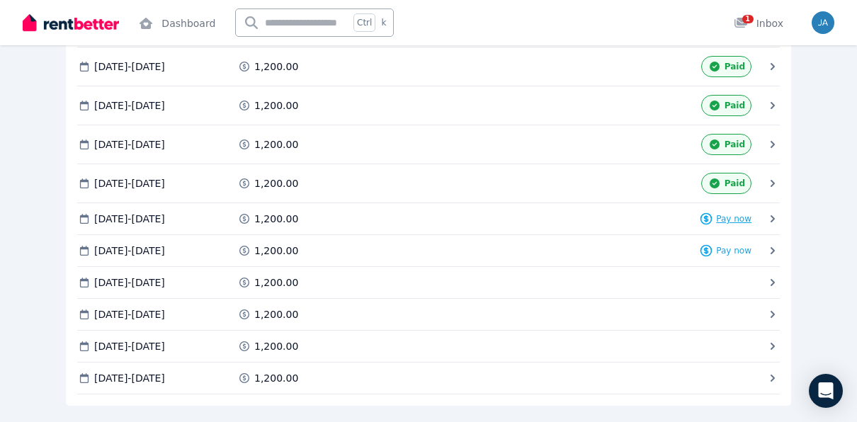
click at [732, 213] on span "Pay now" at bounding box center [733, 218] width 35 height 11
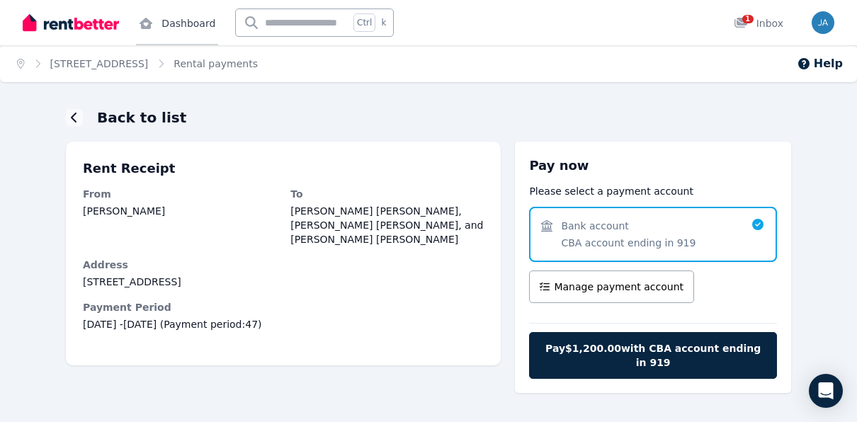
click at [181, 35] on link "Dashboard" at bounding box center [177, 22] width 82 height 45
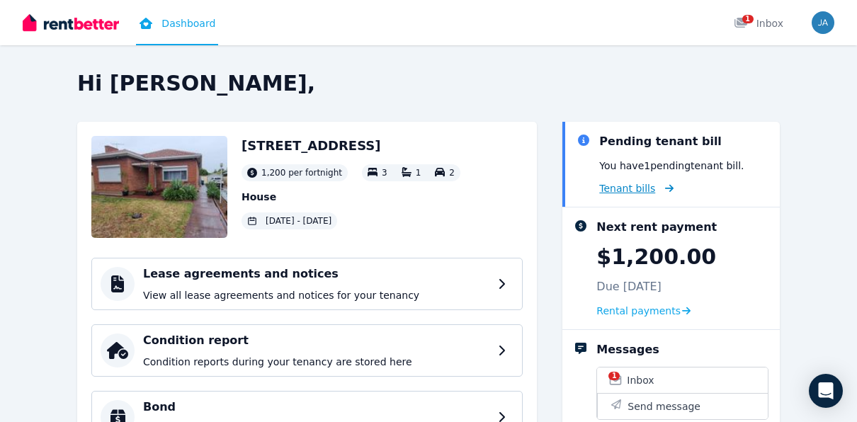
click at [633, 186] on span "Tenant bills" at bounding box center [628, 188] width 56 height 14
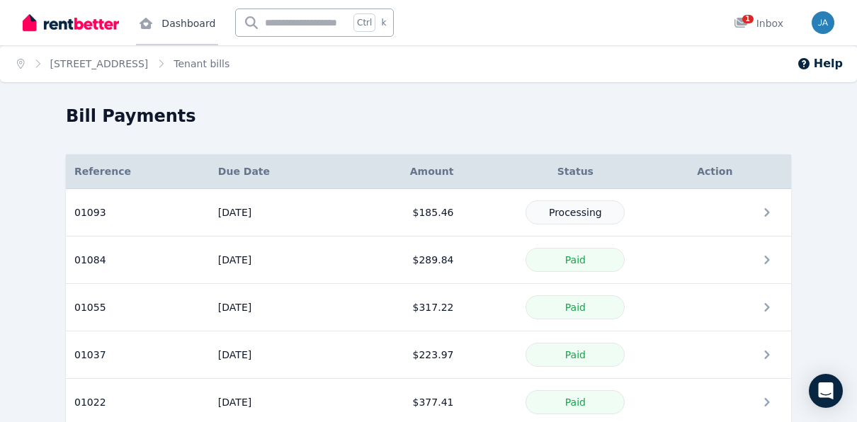
click at [187, 29] on link "Dashboard" at bounding box center [177, 22] width 82 height 45
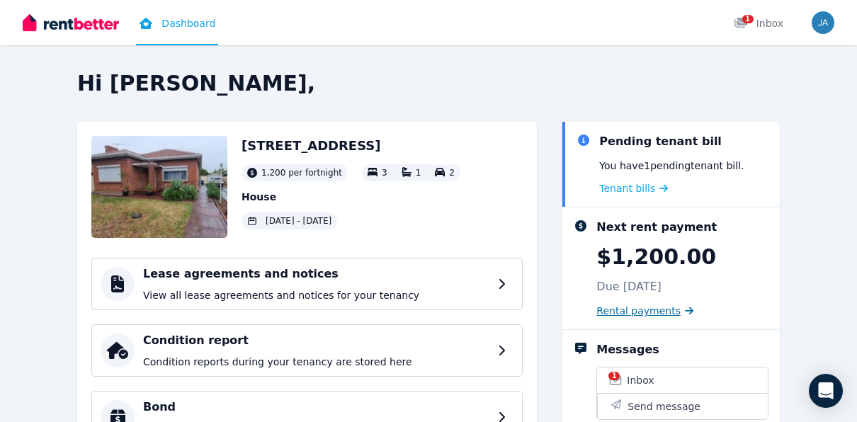
click at [645, 315] on span "Rental payments" at bounding box center [639, 311] width 84 height 14
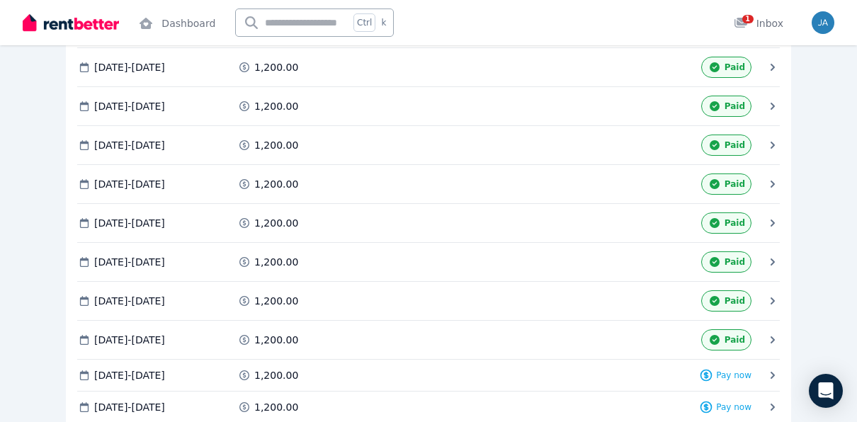
scroll to position [1932, 0]
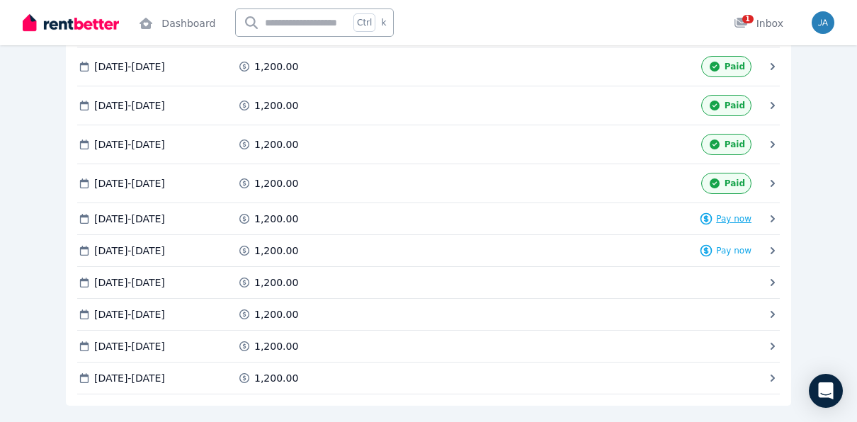
click at [721, 213] on span "Pay now" at bounding box center [733, 218] width 35 height 11
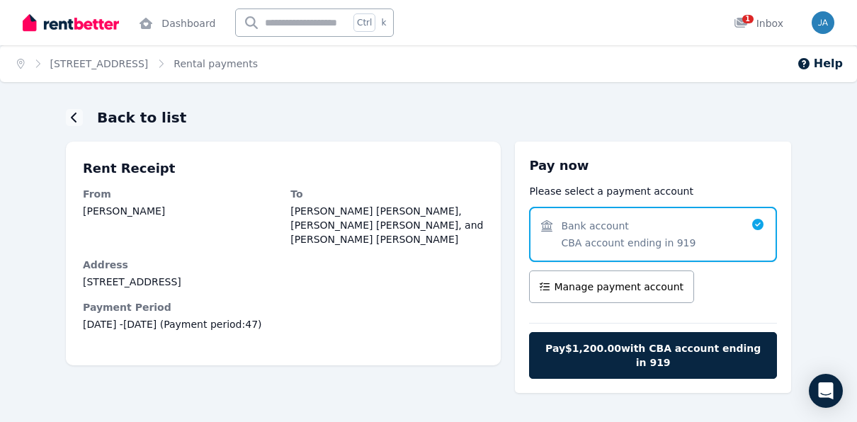
click at [94, 32] on img at bounding box center [71, 22] width 96 height 21
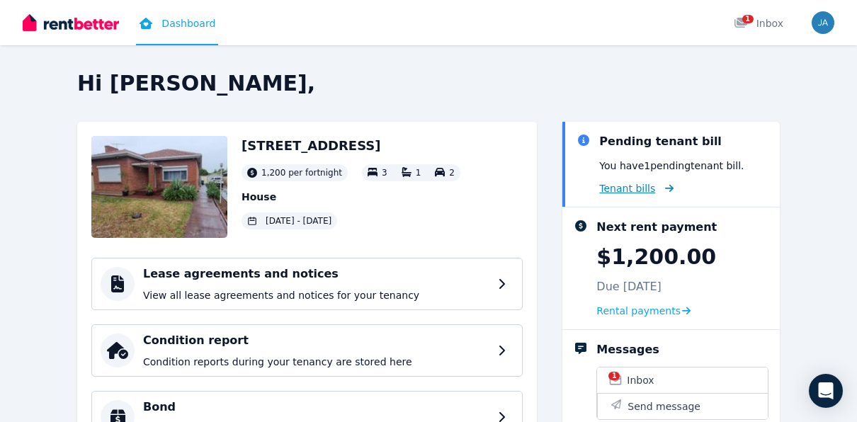
click at [642, 185] on span "Tenant bills" at bounding box center [628, 188] width 56 height 14
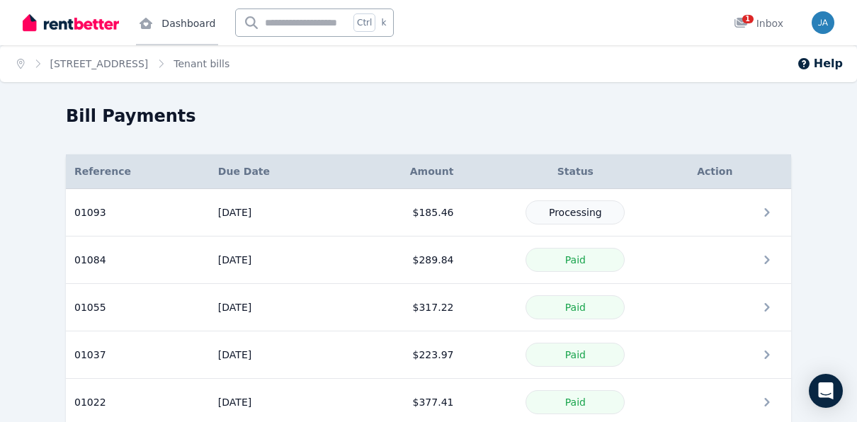
click at [154, 29] on link "Dashboard" at bounding box center [177, 22] width 82 height 45
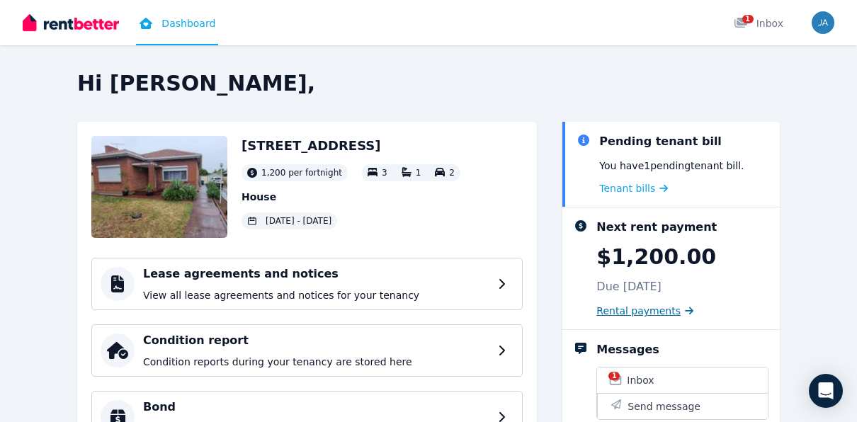
click at [641, 316] on span "Rental payments" at bounding box center [639, 311] width 84 height 14
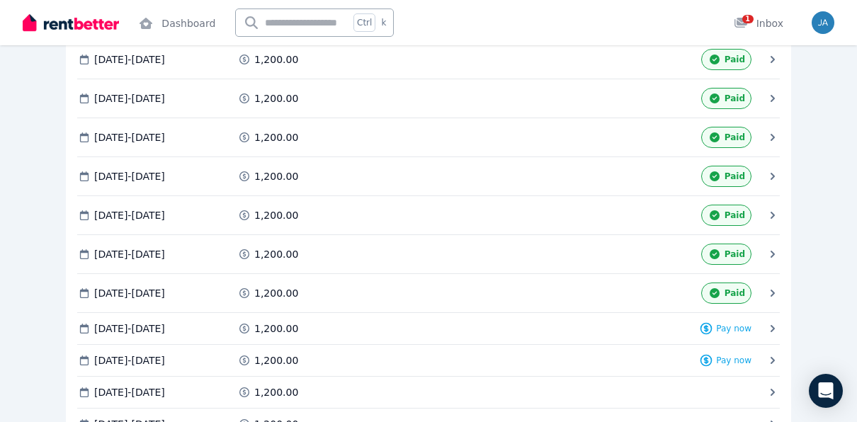
scroll to position [1932, 0]
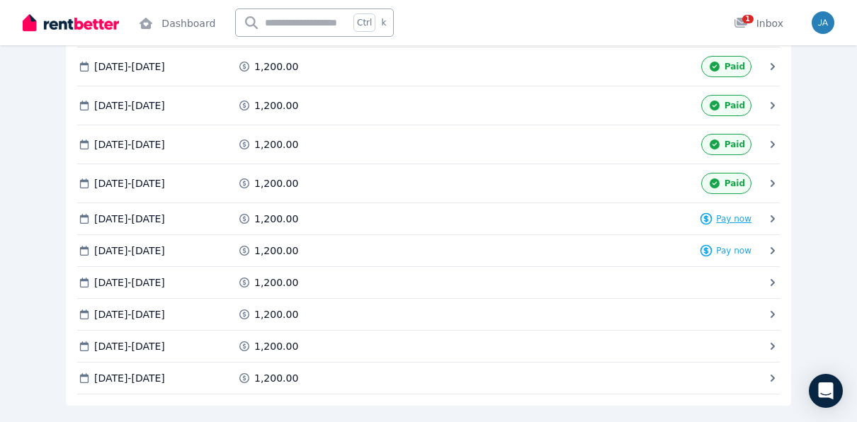
click at [732, 213] on span "Pay now" at bounding box center [733, 218] width 35 height 11
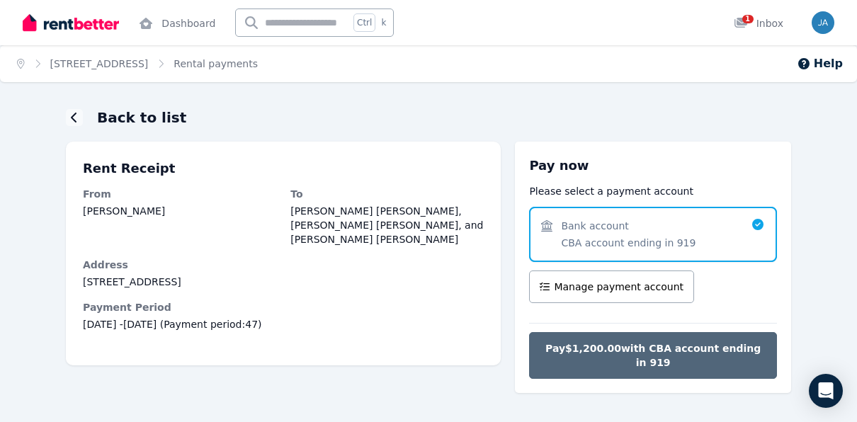
click at [688, 343] on span "Pay $1,200.00 with CBA account ending in 919" at bounding box center [653, 356] width 218 height 28
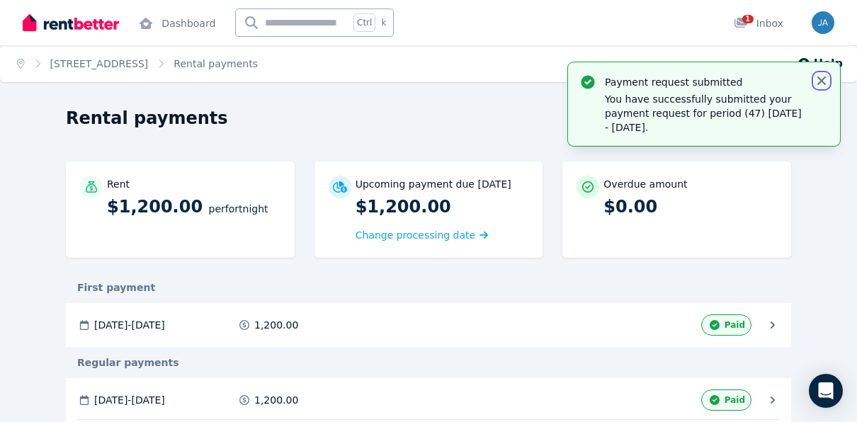
click at [819, 75] on icon "button" at bounding box center [822, 81] width 14 height 14
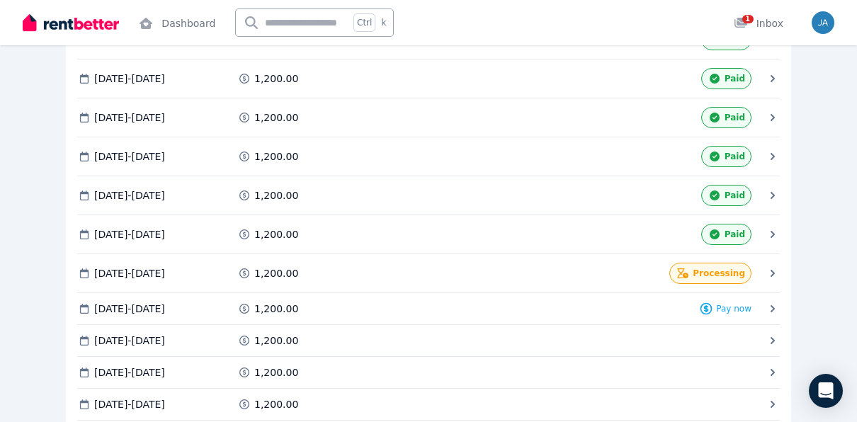
scroll to position [1939, 0]
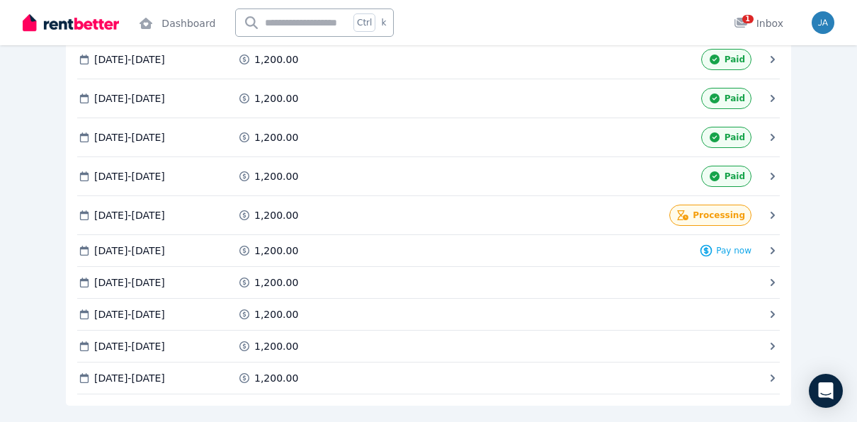
click at [705, 205] on div "Processing" at bounding box center [711, 215] width 82 height 21
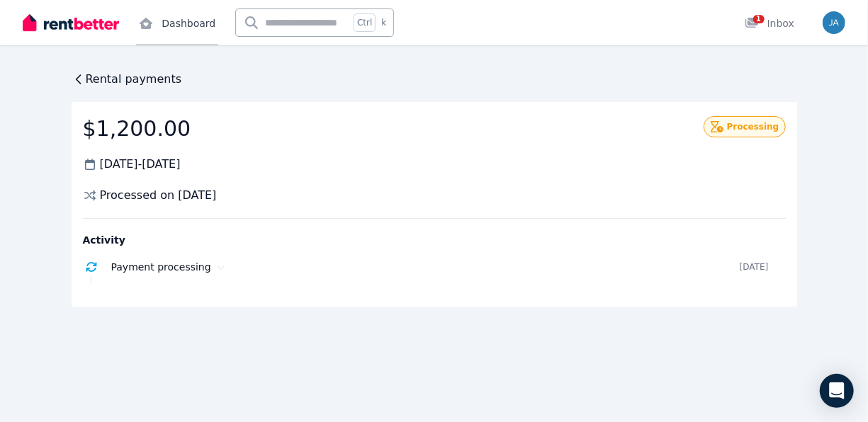
click at [152, 27] on icon at bounding box center [146, 23] width 14 height 11
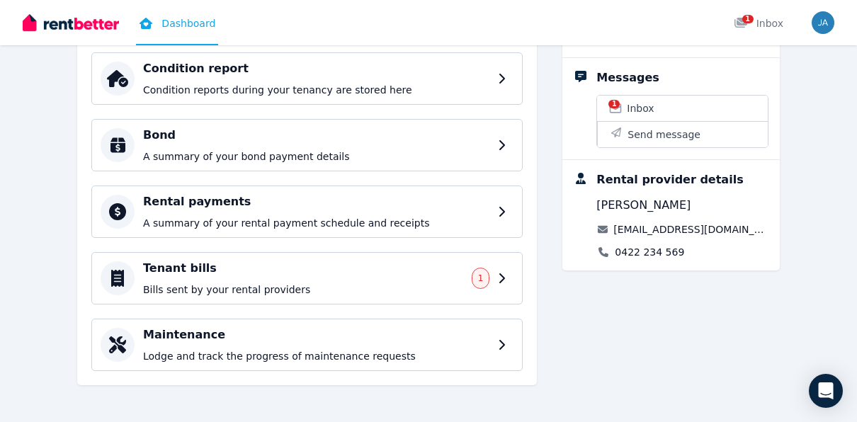
scroll to position [210, 0]
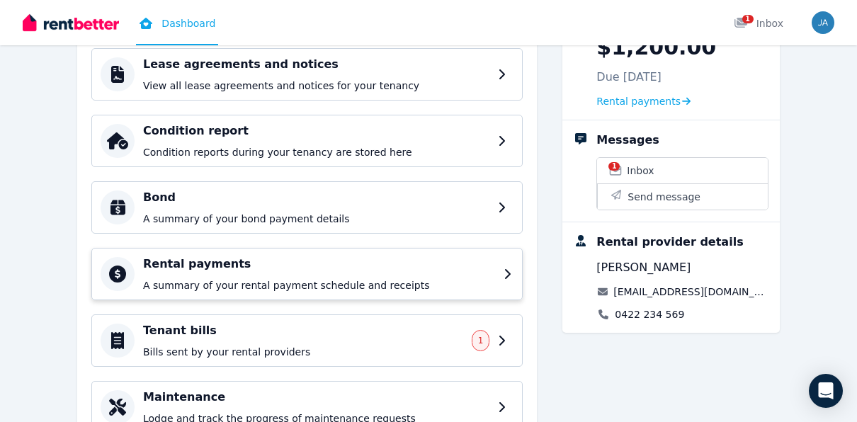
click at [356, 261] on h4 "Rental payments" at bounding box center [319, 264] width 352 height 17
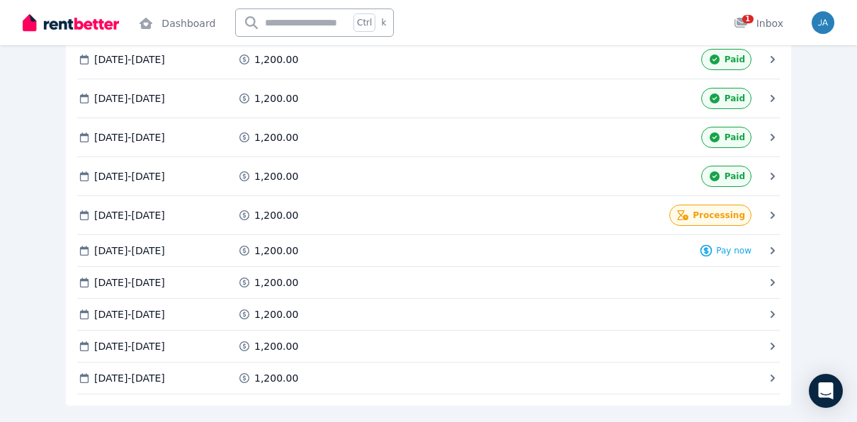
scroll to position [1939, 0]
click at [769, 208] on icon at bounding box center [773, 215] width 14 height 14
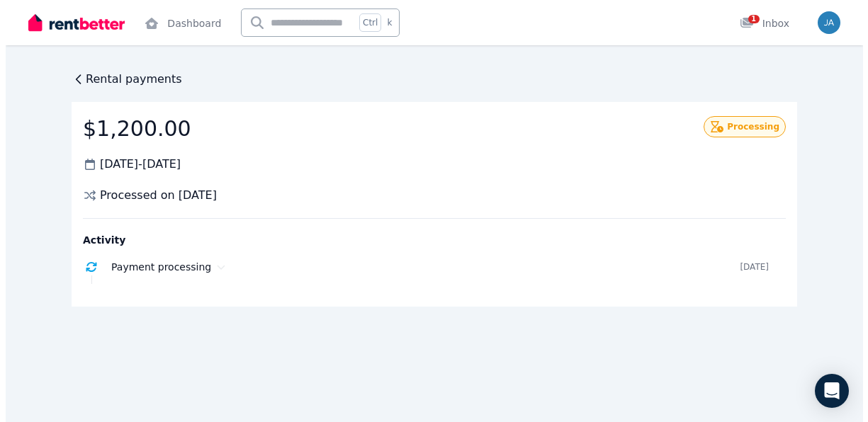
scroll to position [0, 0]
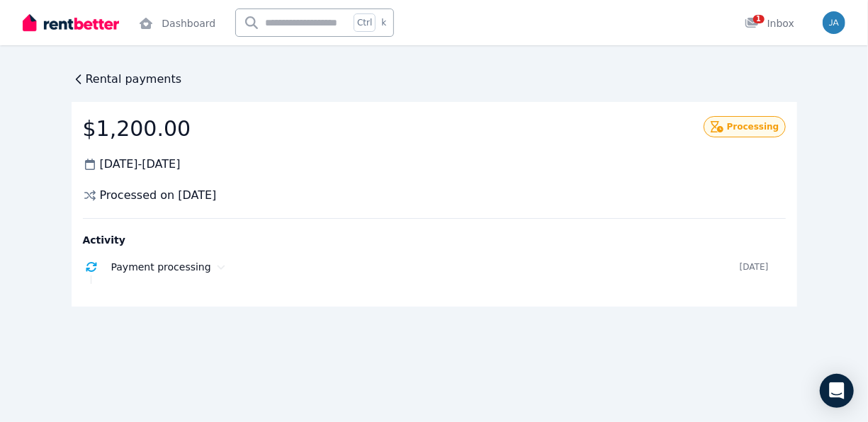
click at [838, 35] on div "Open user menu" at bounding box center [829, 22] width 31 height 45
click at [837, 28] on img "button" at bounding box center [834, 22] width 23 height 23
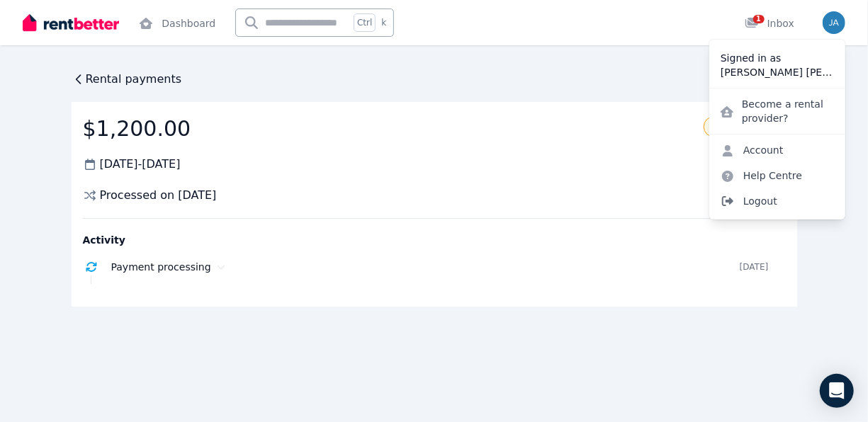
click at [792, 196] on span "Logout" at bounding box center [777, 201] width 136 height 26
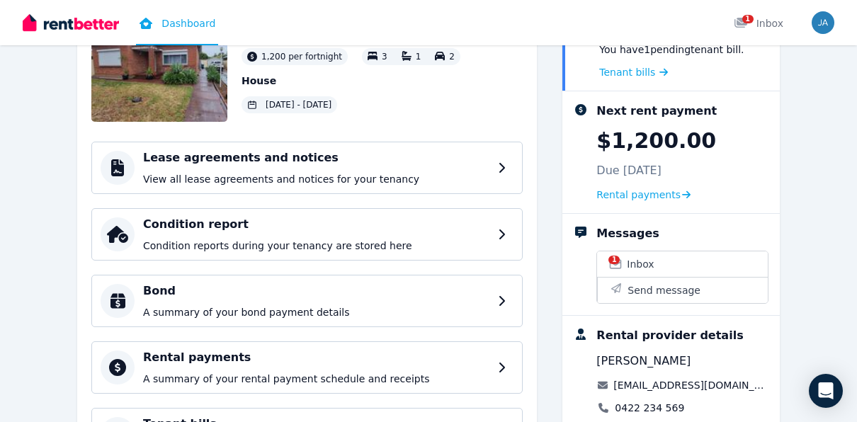
scroll to position [272, 0]
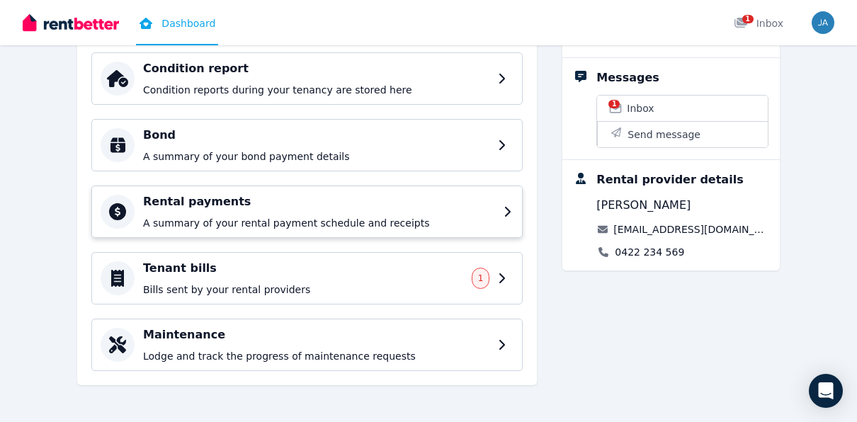
click at [447, 198] on h4 "Rental payments" at bounding box center [319, 201] width 352 height 17
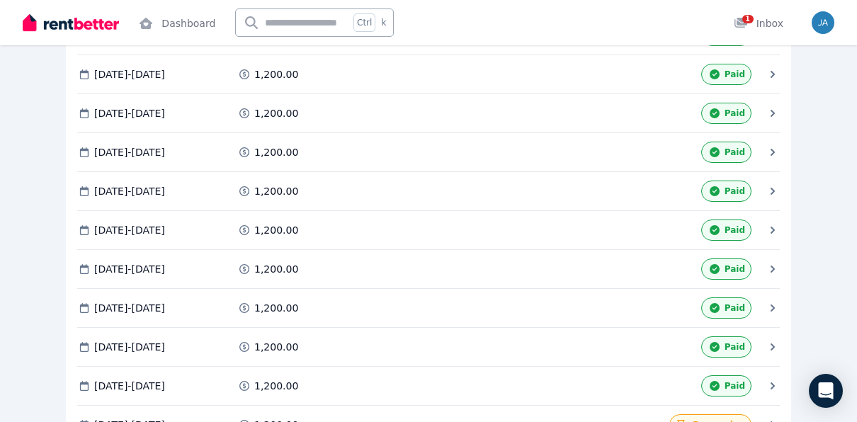
scroll to position [1939, 0]
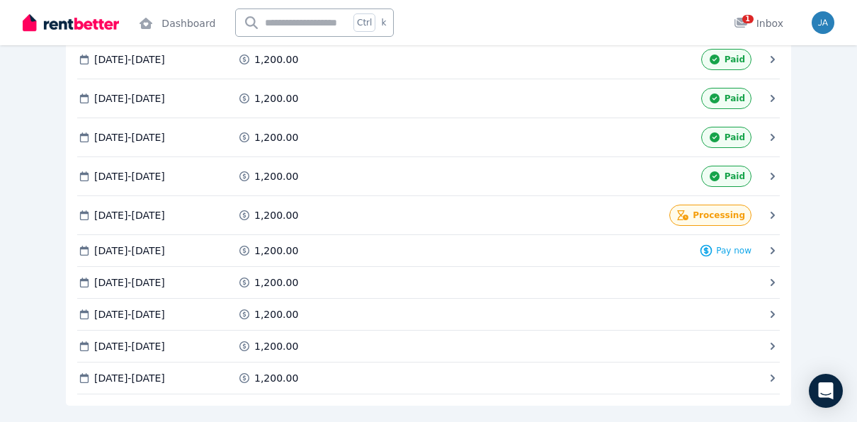
click at [689, 210] on icon at bounding box center [682, 215] width 11 height 10
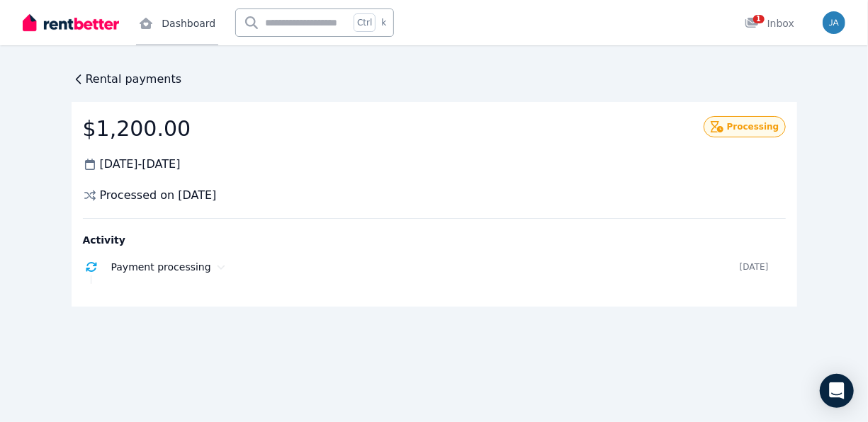
click at [176, 28] on link "Dashboard" at bounding box center [177, 22] width 82 height 45
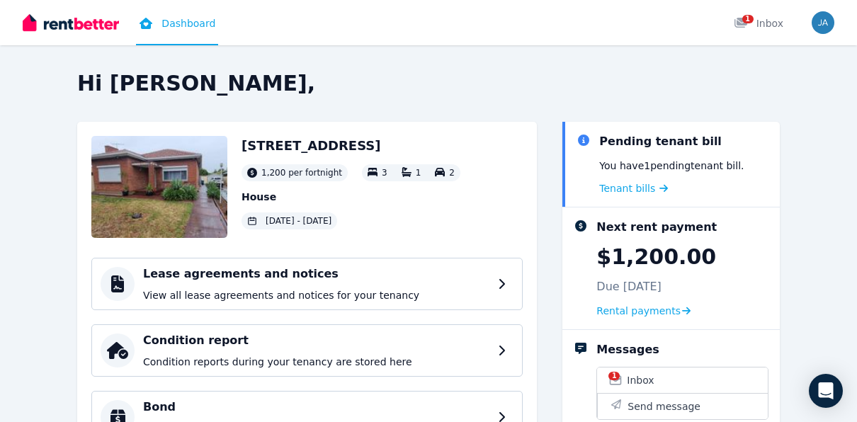
scroll to position [272, 0]
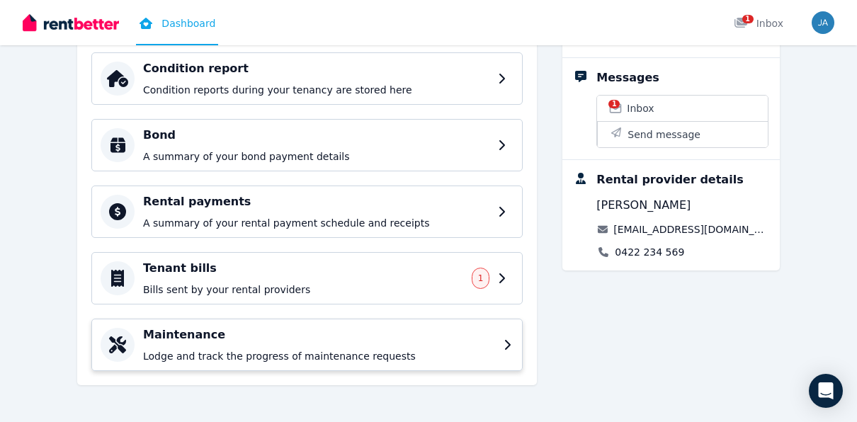
click at [421, 327] on h4 "Maintenance" at bounding box center [319, 335] width 352 height 17
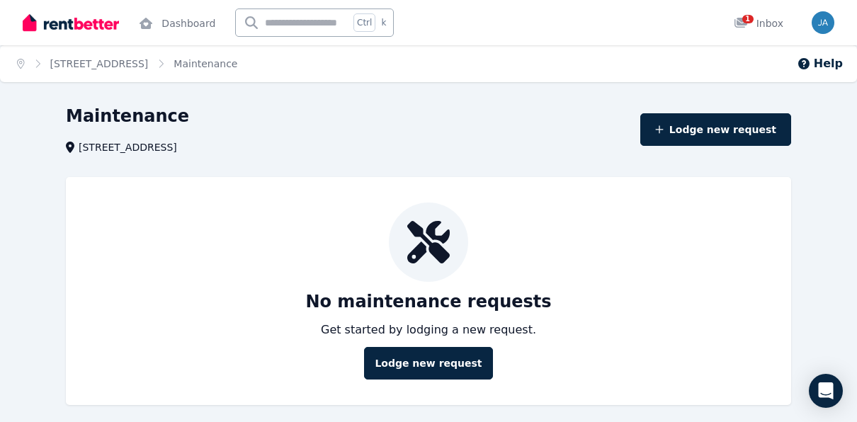
click at [276, 184] on div "No maintenance requests Get started by lodging a new request. Lodge new request" at bounding box center [429, 291] width 726 height 228
click at [149, 69] on link "[STREET_ADDRESS]" at bounding box center [99, 63] width 99 height 11
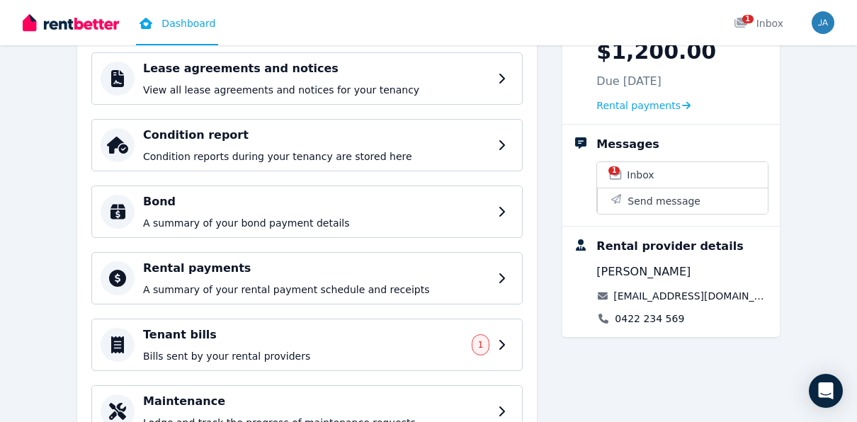
scroll to position [206, 0]
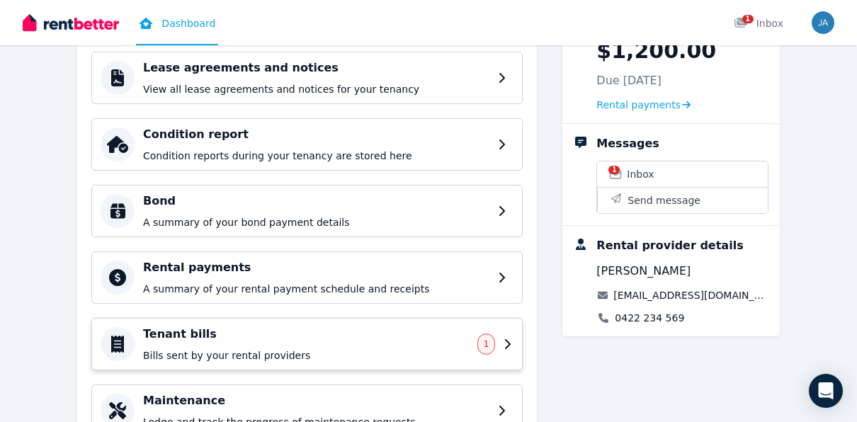
click at [439, 335] on h4 "Tenant bills" at bounding box center [306, 334] width 326 height 17
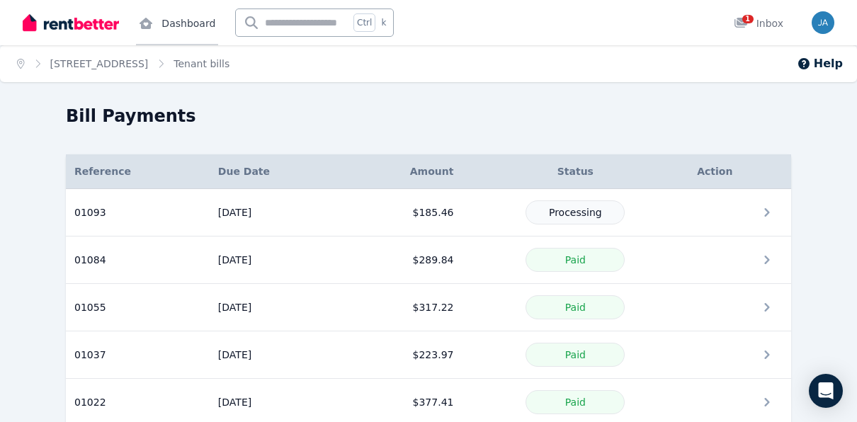
click at [150, 18] on icon at bounding box center [146, 23] width 14 height 11
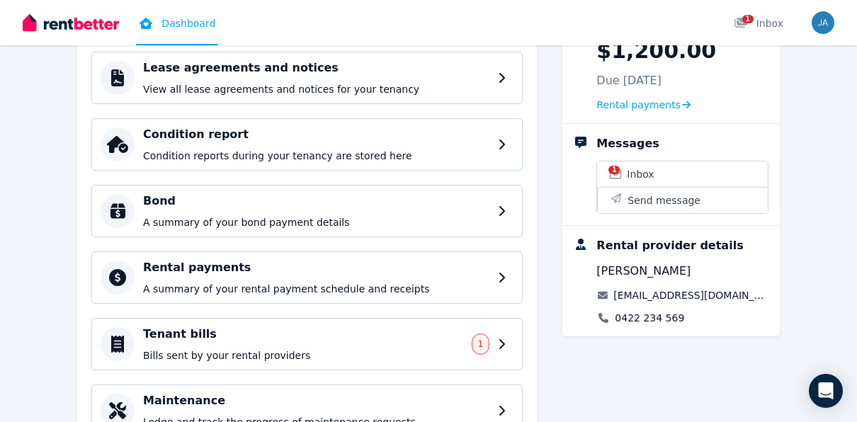
scroll to position [207, 0]
click at [409, 286] on p "A summary of your rental payment schedule and receipts" at bounding box center [319, 288] width 352 height 14
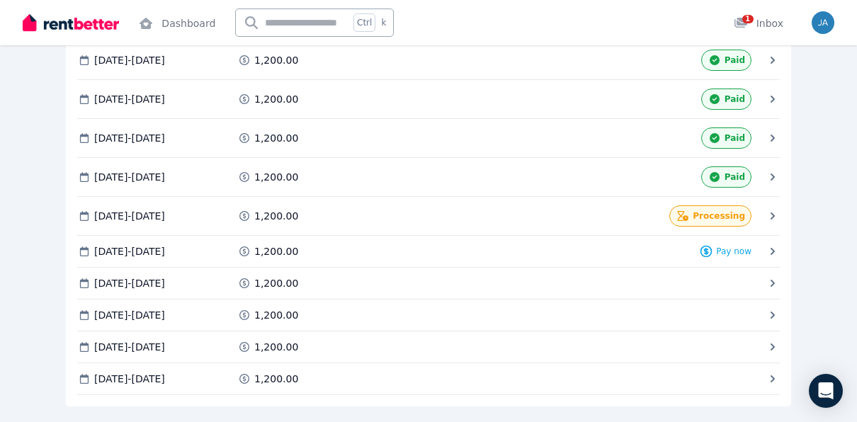
scroll to position [1939, 0]
click at [714, 210] on span "Processing" at bounding box center [719, 215] width 52 height 11
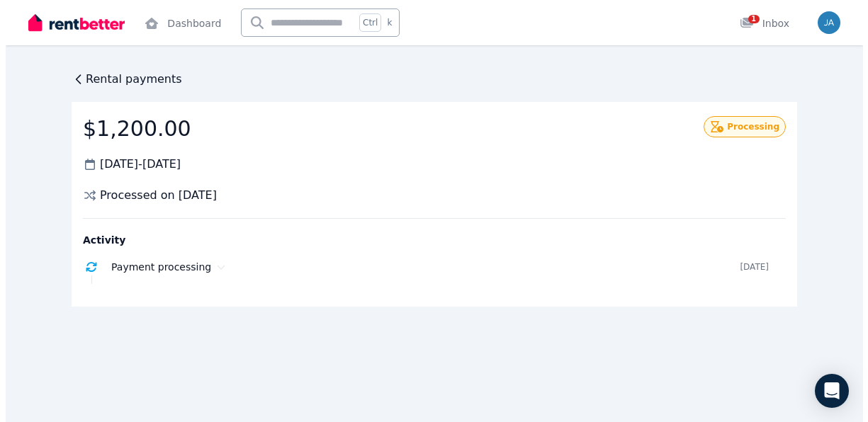
scroll to position [0, 0]
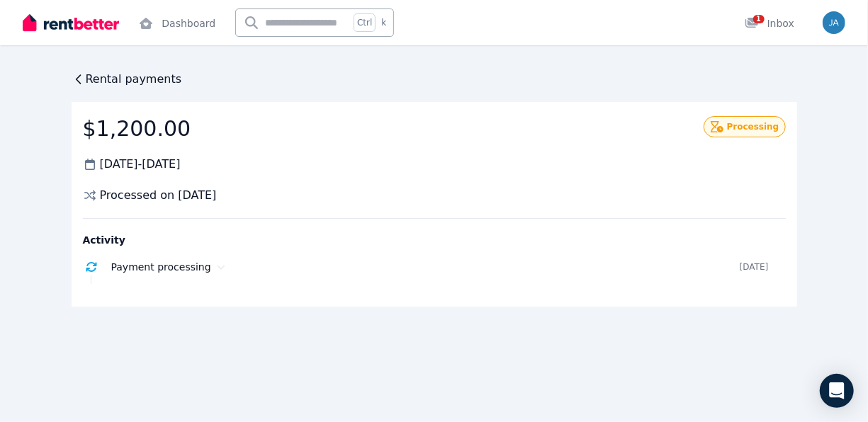
click at [756, 130] on span "Processing" at bounding box center [753, 126] width 52 height 11
